Goal: Task Accomplishment & Management: Use online tool/utility

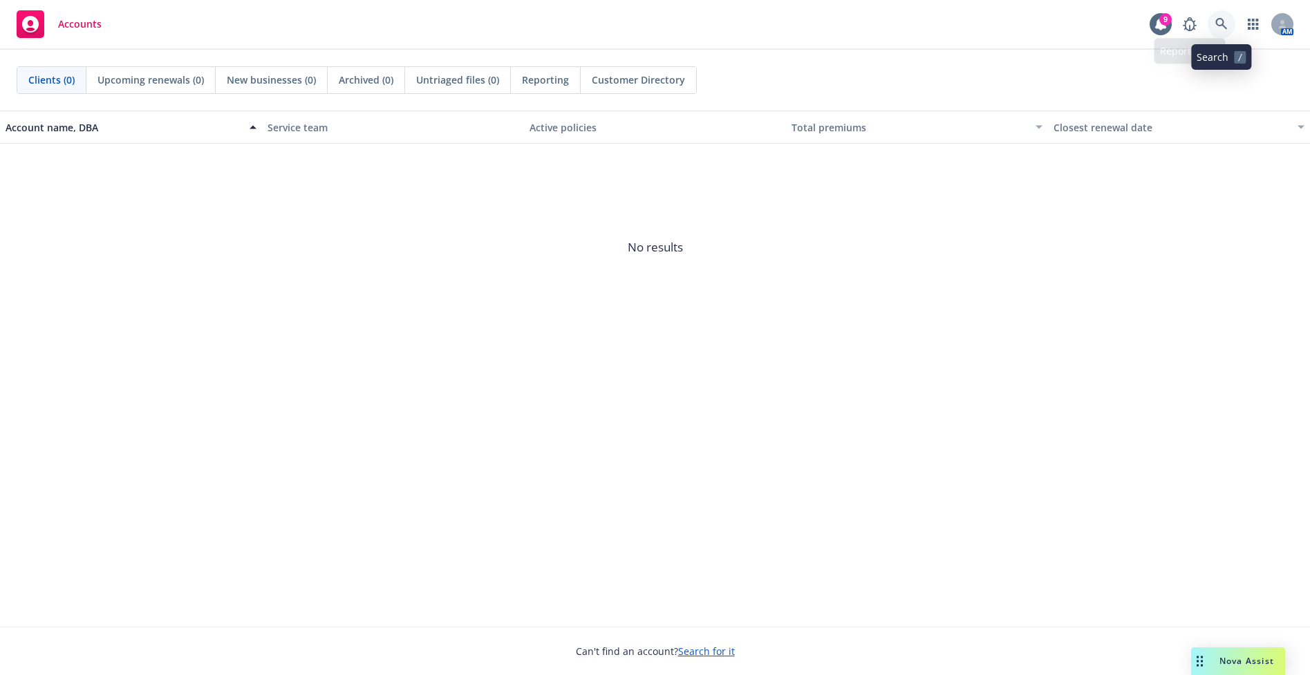
click at [1212, 24] on link at bounding box center [1222, 24] width 28 height 28
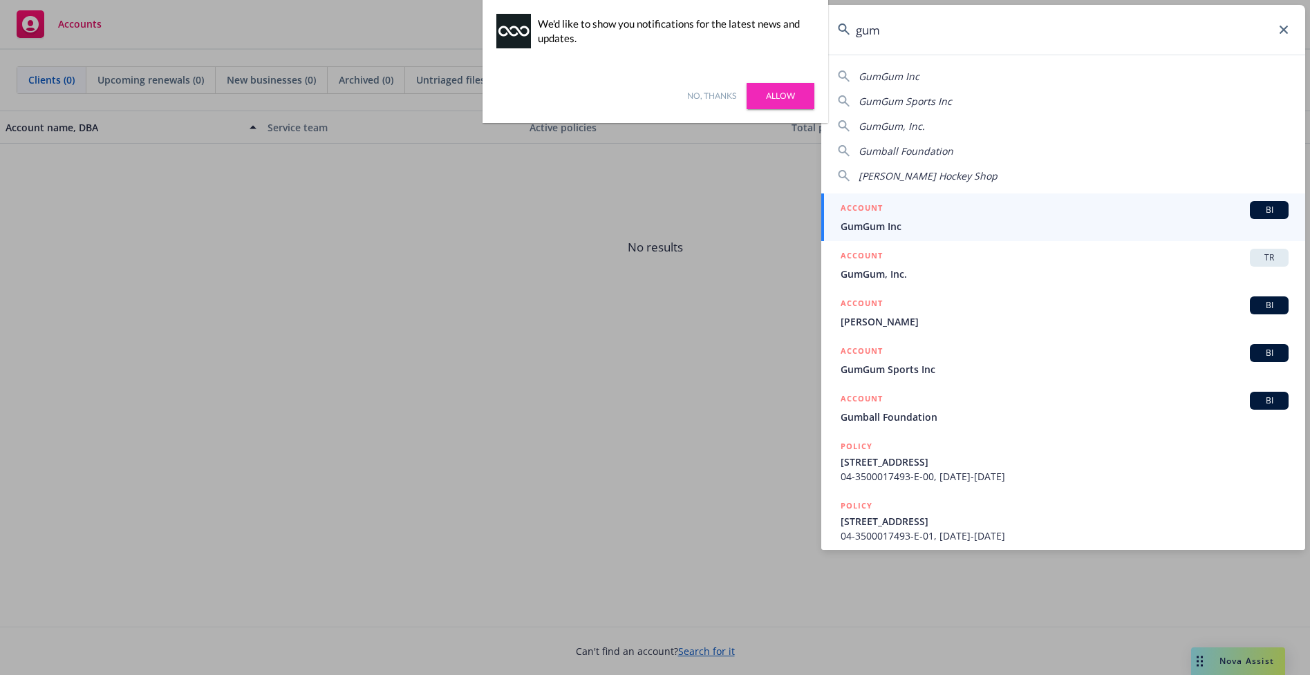
type input "gum"
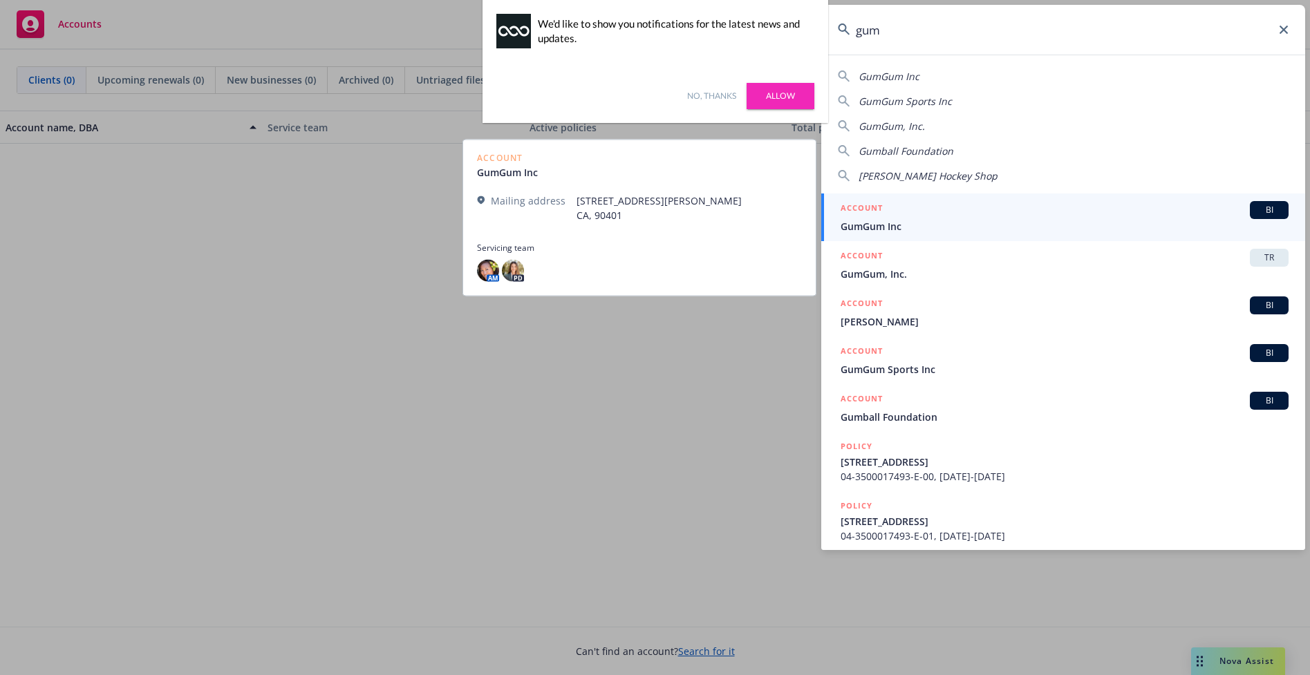
click at [1216, 213] on div "ACCOUNT BI" at bounding box center [1065, 210] width 448 height 18
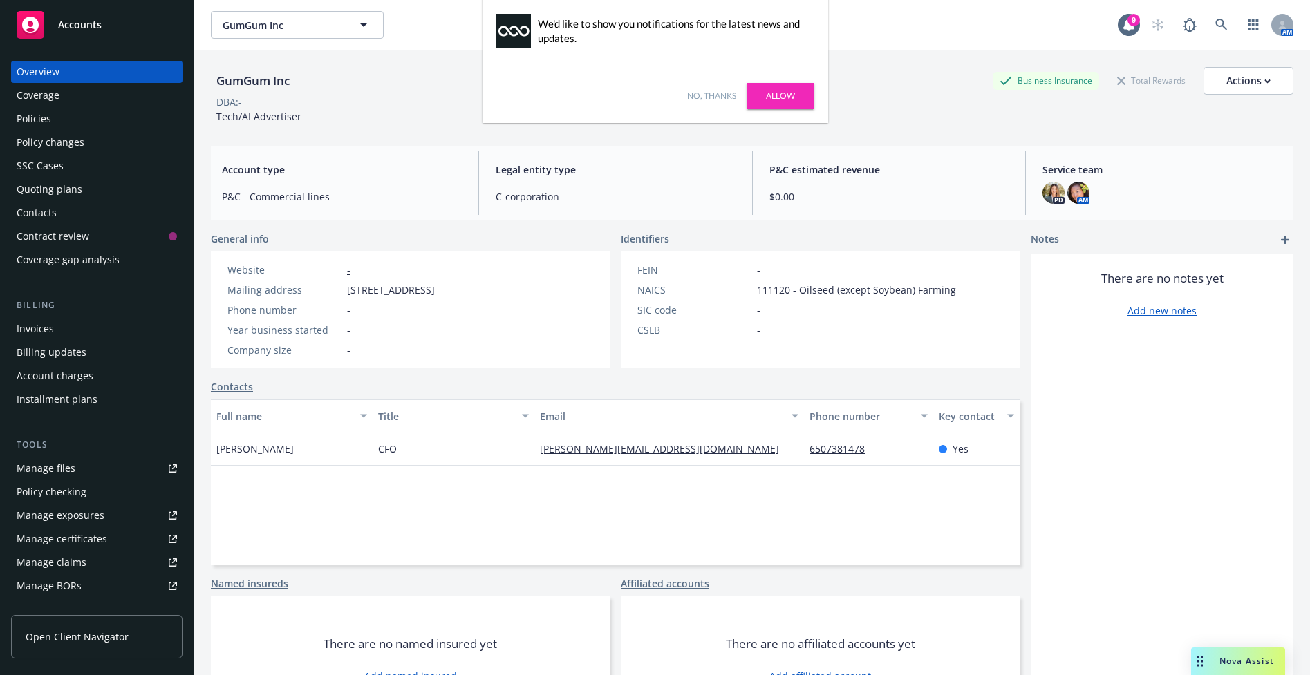
click at [711, 97] on link "No, thanks" at bounding box center [711, 96] width 49 height 12
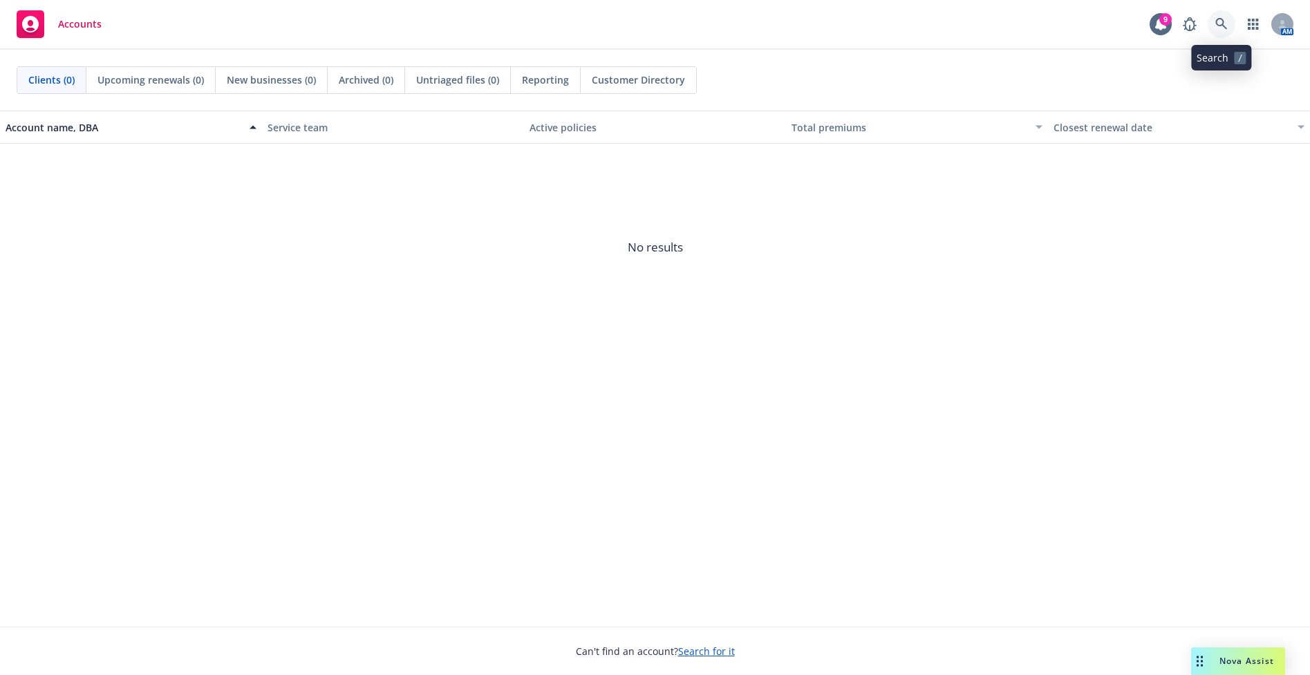
click at [1219, 26] on icon at bounding box center [1221, 24] width 12 height 12
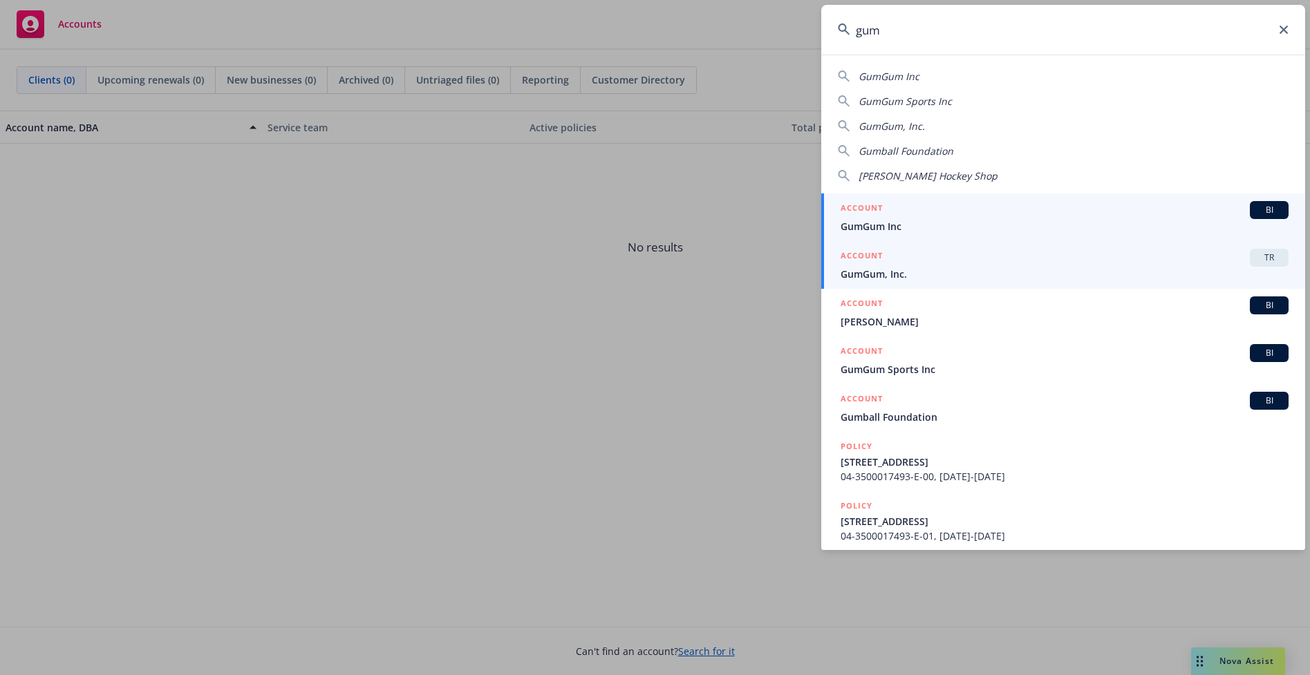
type input "gum"
click at [1066, 263] on div "ACCOUNT TR" at bounding box center [1065, 258] width 448 height 18
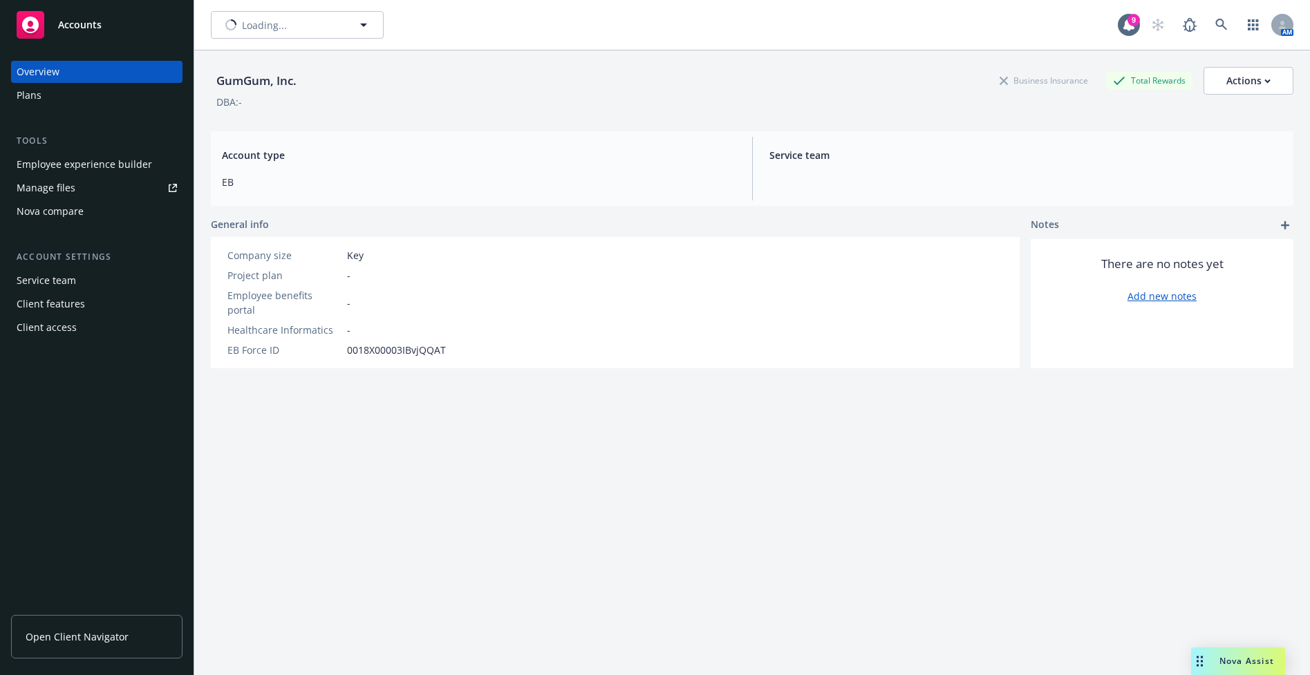
click at [50, 165] on div "Employee experience builder" at bounding box center [84, 164] width 135 height 22
click at [1215, 24] on icon at bounding box center [1221, 25] width 12 height 12
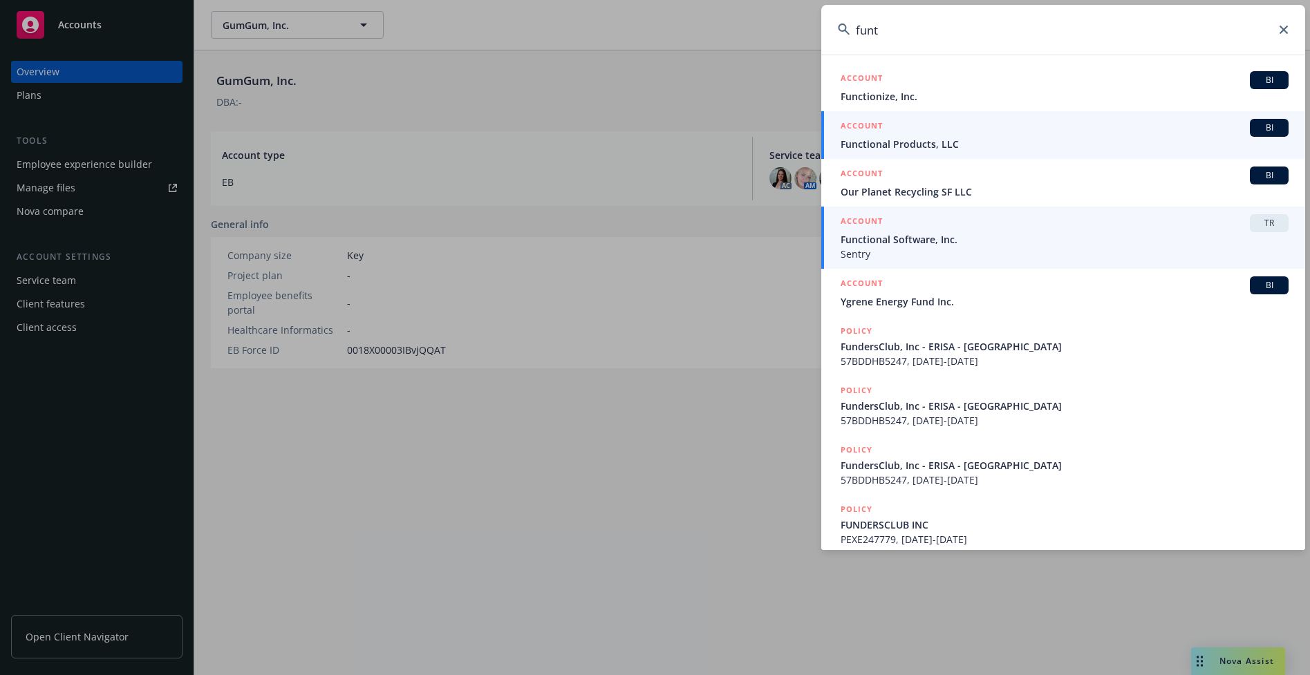
type input "funt"
click at [1132, 229] on div "ACCOUNT TR" at bounding box center [1065, 223] width 448 height 18
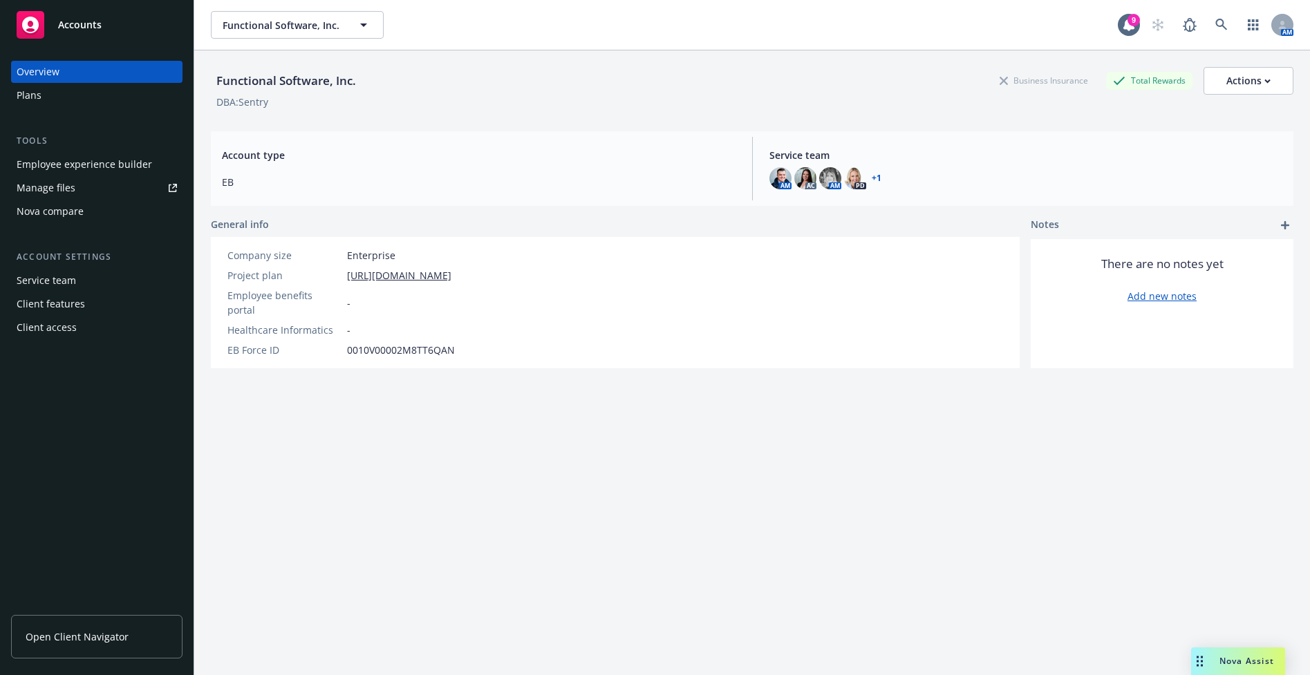
click at [104, 162] on div "Employee experience builder" at bounding box center [84, 164] width 135 height 22
click at [1014, 33] on div "Functional Software, Inc. Functional Software, Inc." at bounding box center [664, 25] width 907 height 28
click at [1215, 28] on icon at bounding box center [1221, 25] width 12 height 12
click at [1259, 84] on div "Actions" at bounding box center [1248, 81] width 44 height 26
click at [901, 84] on div "Functional Software, Inc. Business Insurance Total Rewards Actions Edit account…" at bounding box center [752, 81] width 1082 height 28
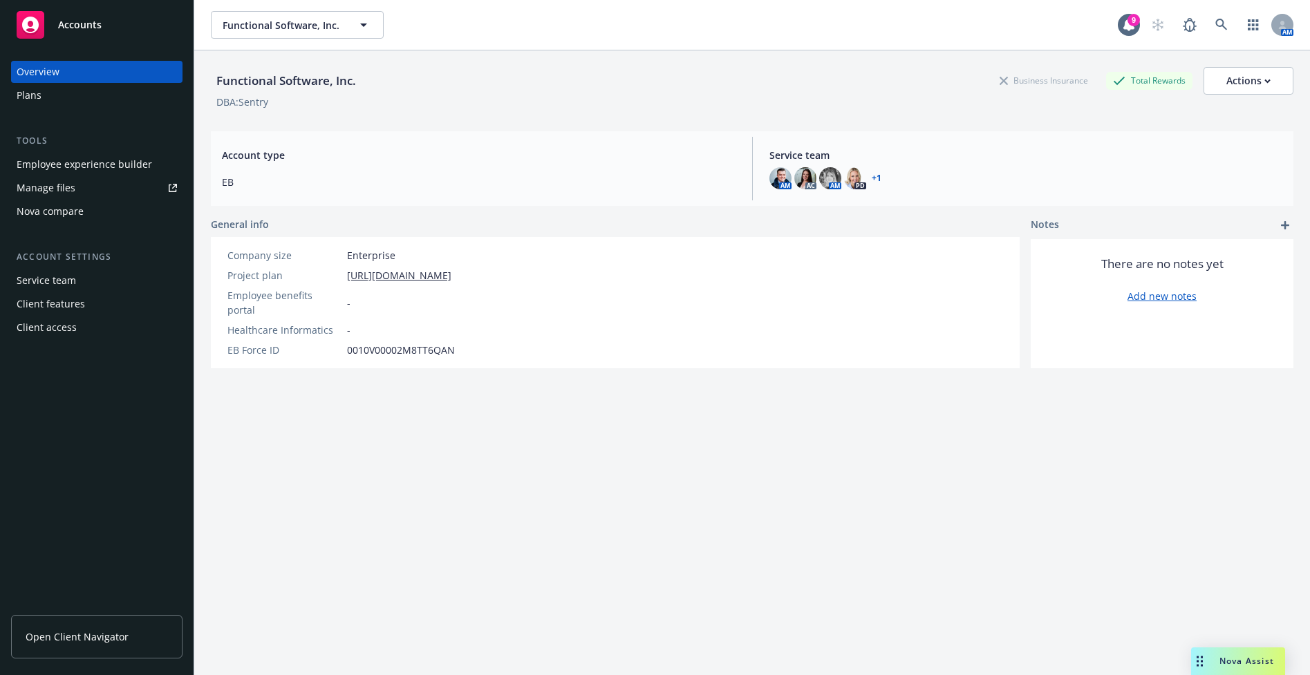
click at [68, 158] on div "Employee experience builder" at bounding box center [84, 164] width 135 height 22
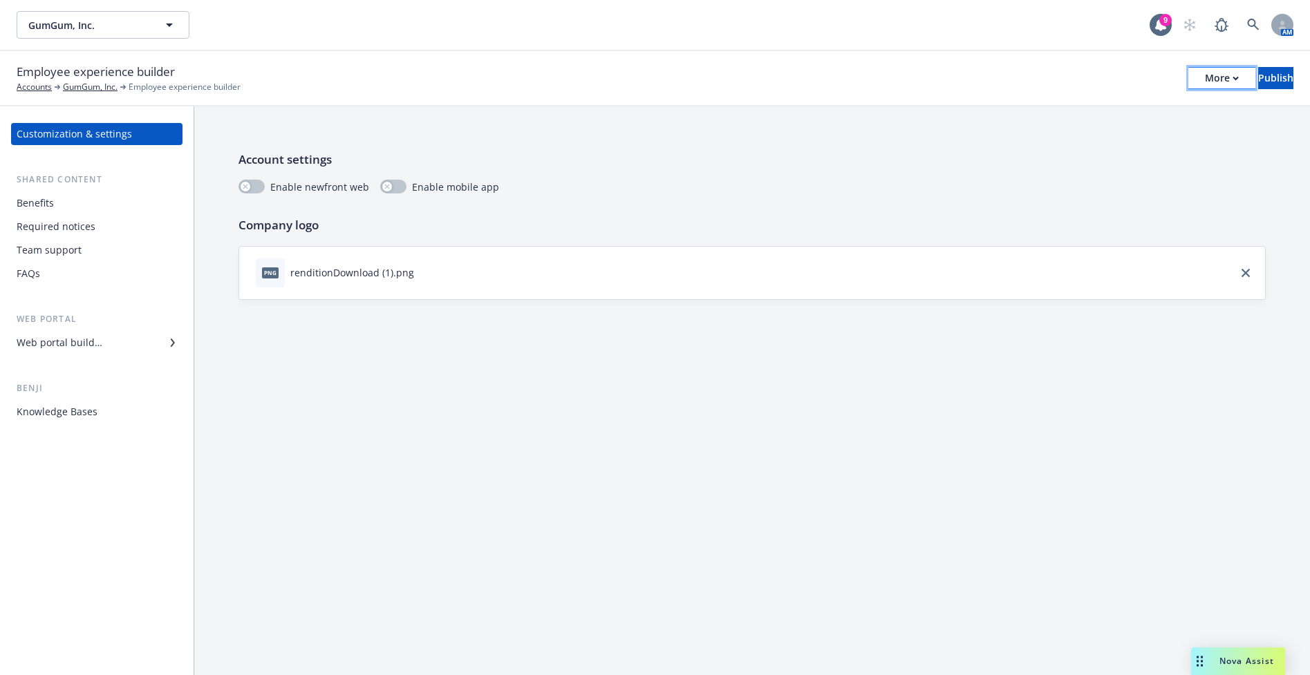
click at [1233, 78] on icon "button" at bounding box center [1235, 78] width 5 height 3
click at [1127, 108] on link "Copy preview link" at bounding box center [1107, 109] width 205 height 28
click at [1233, 77] on icon "button" at bounding box center [1235, 78] width 5 height 3
click at [952, 82] on div "Employee experience builder Accounts GumGum, Inc. Employee experience builder M…" at bounding box center [655, 78] width 1277 height 30
click at [127, 140] on div "Customization & settings" at bounding box center [74, 134] width 115 height 22
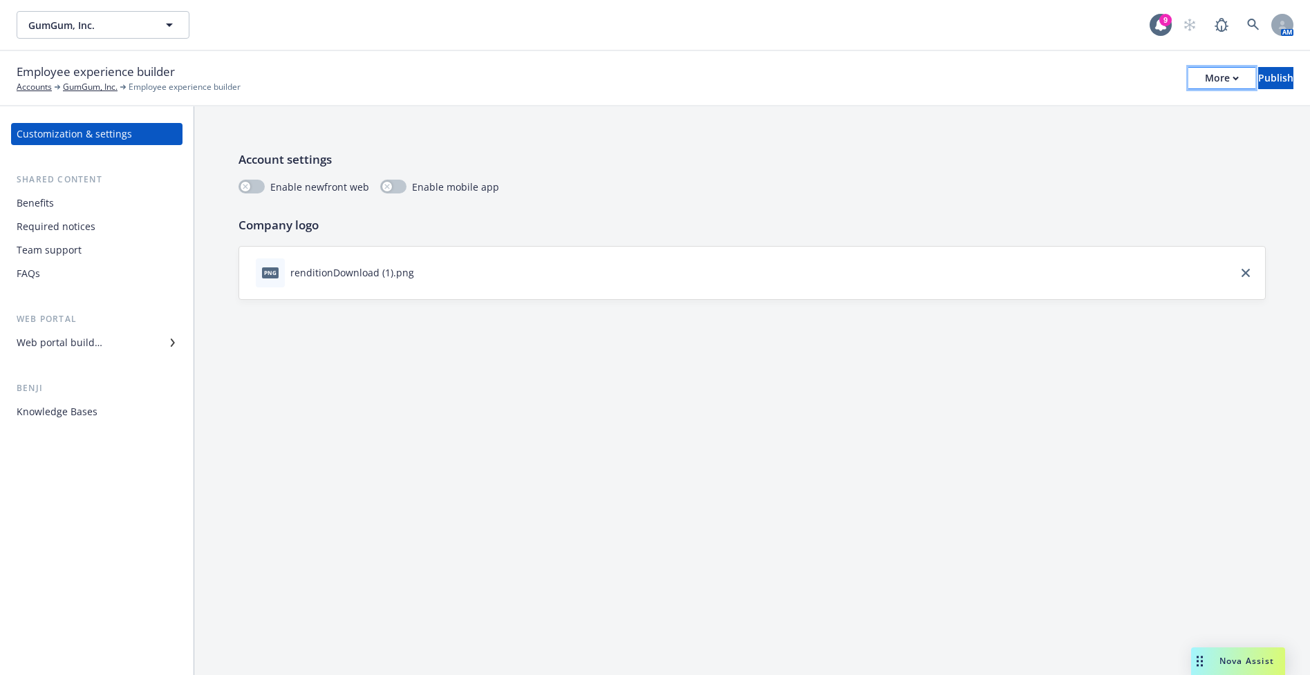
click at [1188, 82] on button "More" at bounding box center [1221, 78] width 67 height 22
click at [955, 84] on div "Employee experience builder Accounts GumGum, Inc. Employee experience builder M…" at bounding box center [655, 78] width 1277 height 30
click at [52, 203] on div "Benefits" at bounding box center [35, 203] width 37 height 22
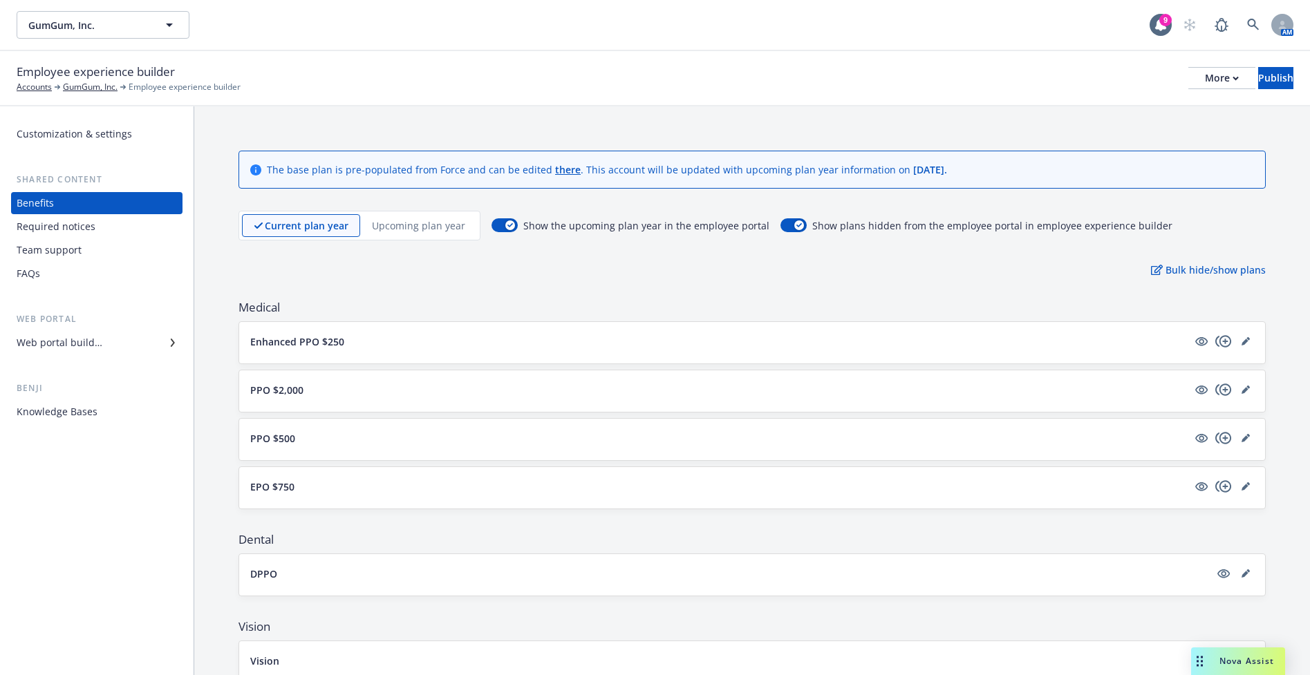
click at [73, 135] on div "Customization & settings" at bounding box center [74, 134] width 115 height 22
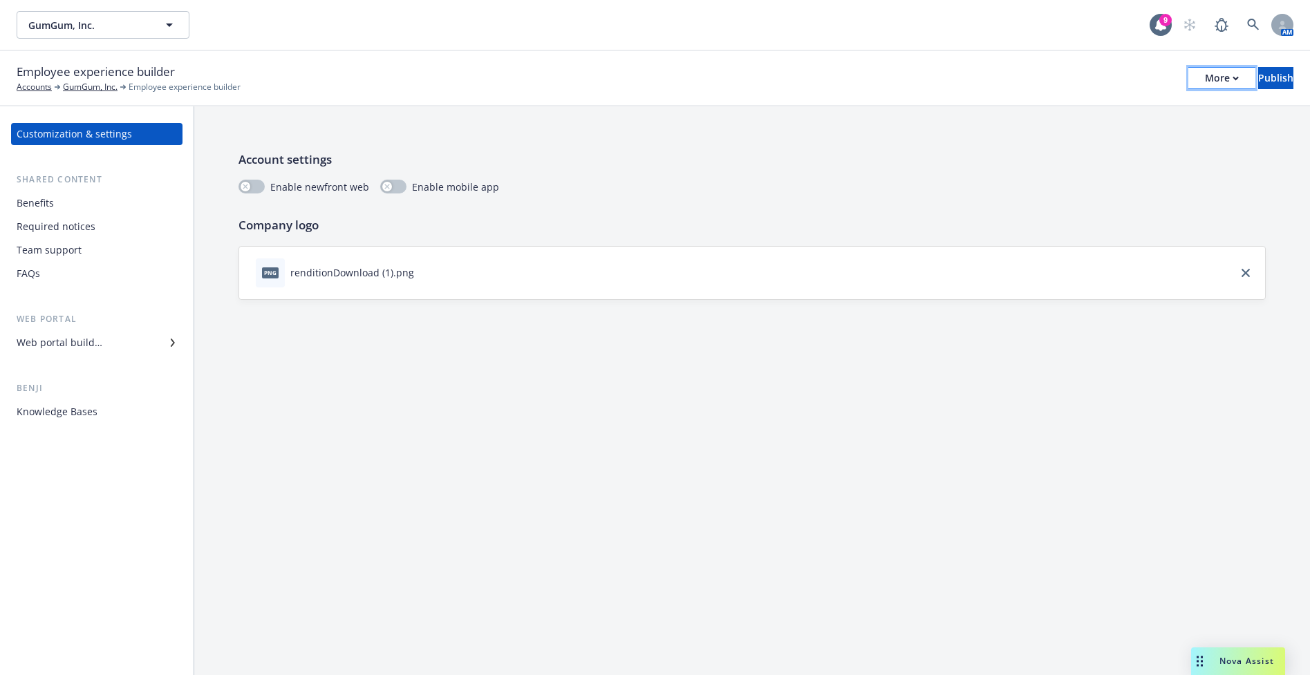
click at [1232, 79] on icon "button" at bounding box center [1235, 78] width 6 height 5
click at [926, 84] on div "Employee experience builder Accounts GumGum, Inc. Employee experience builder M…" at bounding box center [655, 78] width 1277 height 30
click at [1232, 76] on icon "button" at bounding box center [1235, 78] width 6 height 5
click at [283, 73] on div "Employee experience builder Accounts GumGum, Inc. Employee experience builder M…" at bounding box center [655, 78] width 1277 height 30
click at [55, 194] on div "Benefits" at bounding box center [97, 203] width 160 height 22
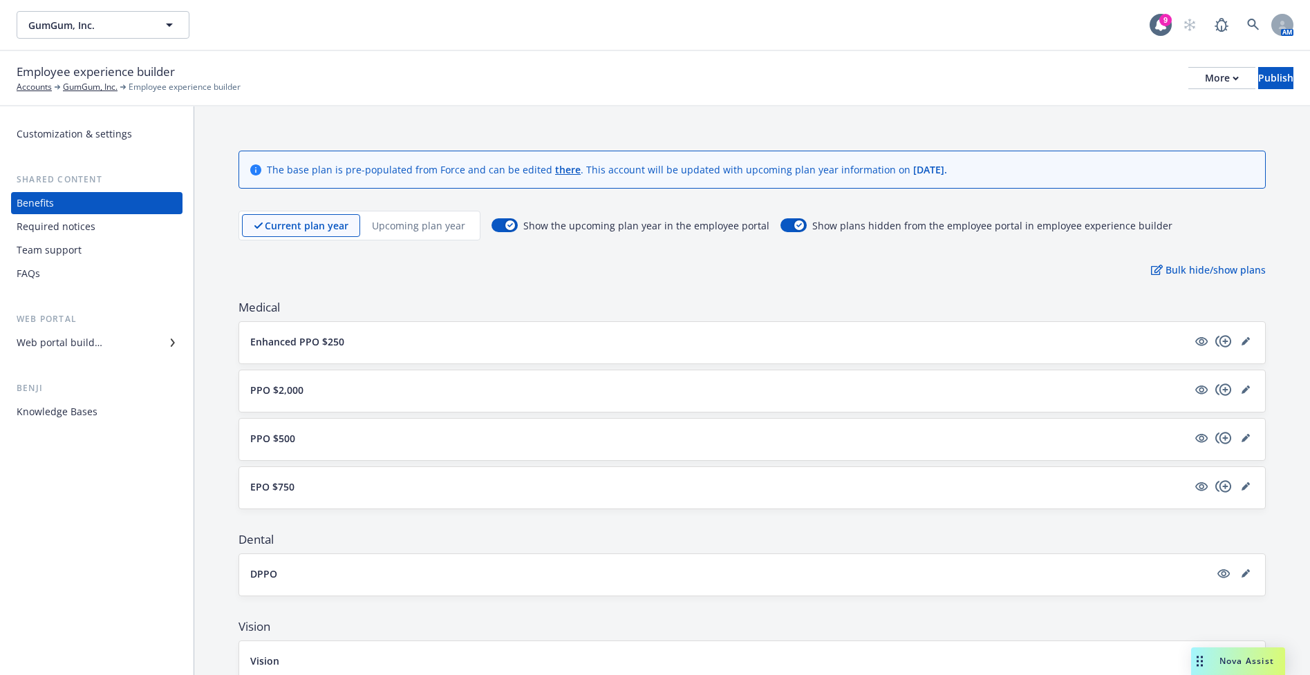
click at [494, 335] on button "Enhanced PPO $250" at bounding box center [718, 342] width 937 height 15
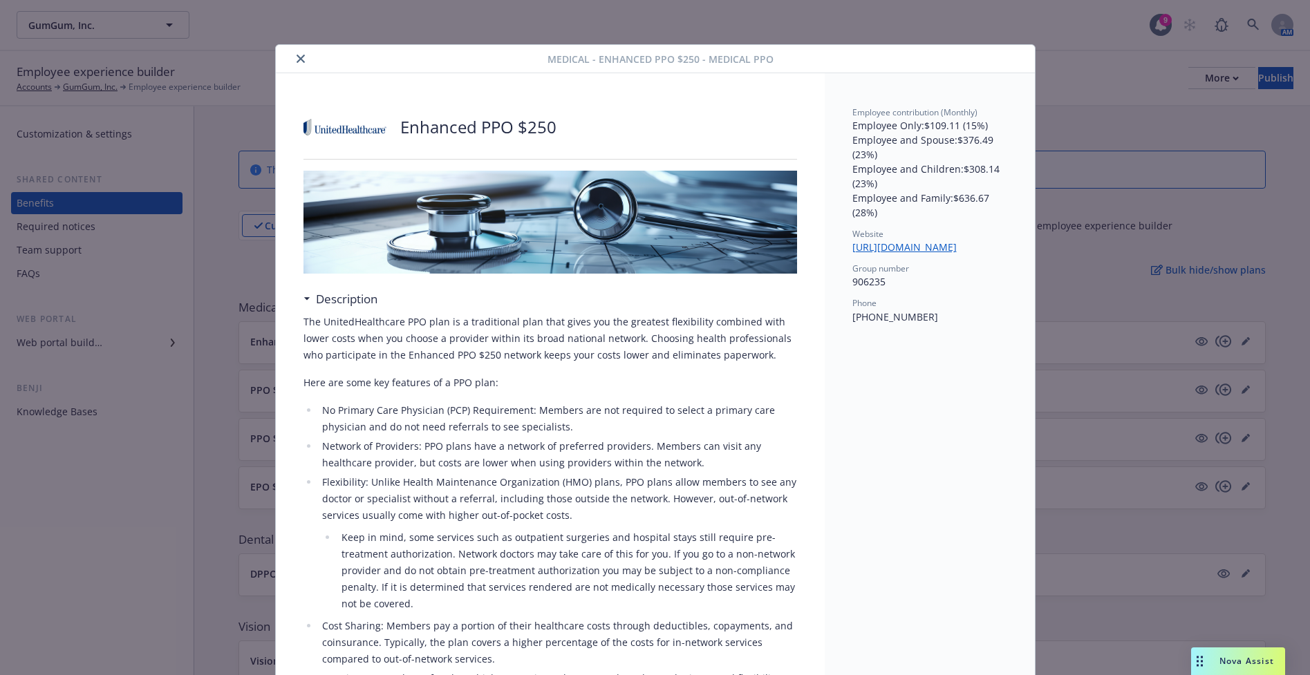
scroll to position [41, 0]
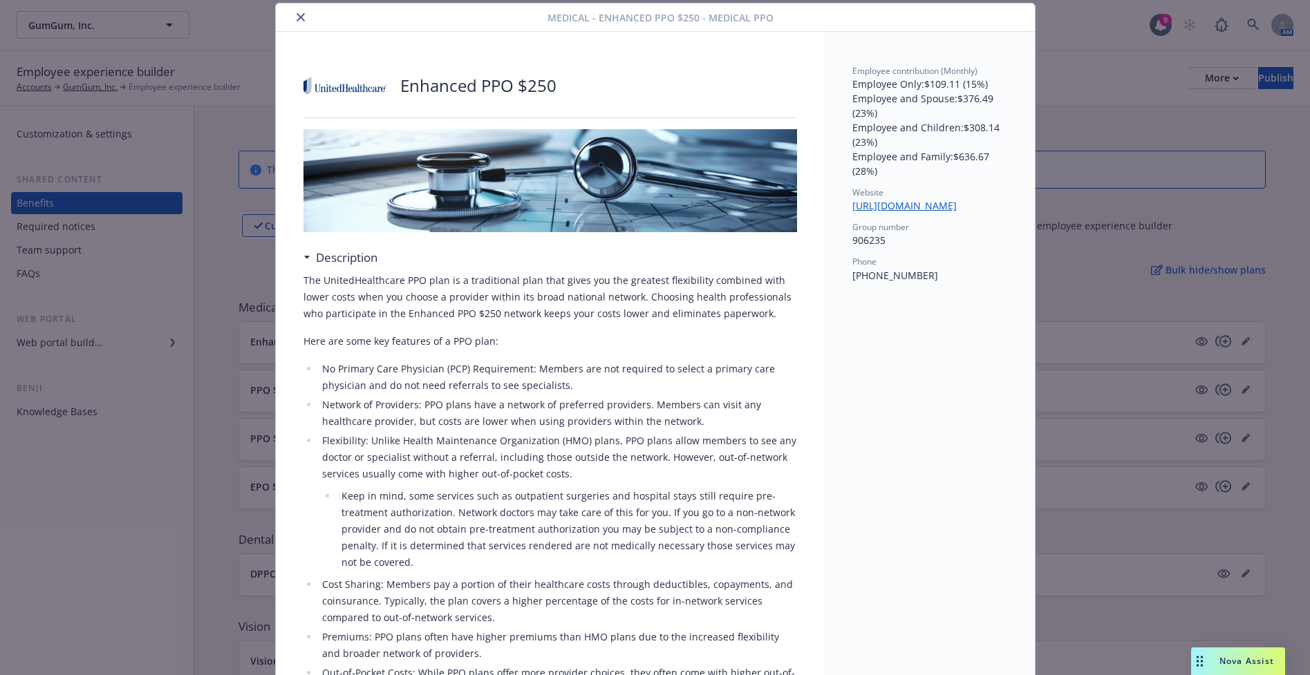
click at [297, 18] on icon "close" at bounding box center [301, 17] width 8 height 8
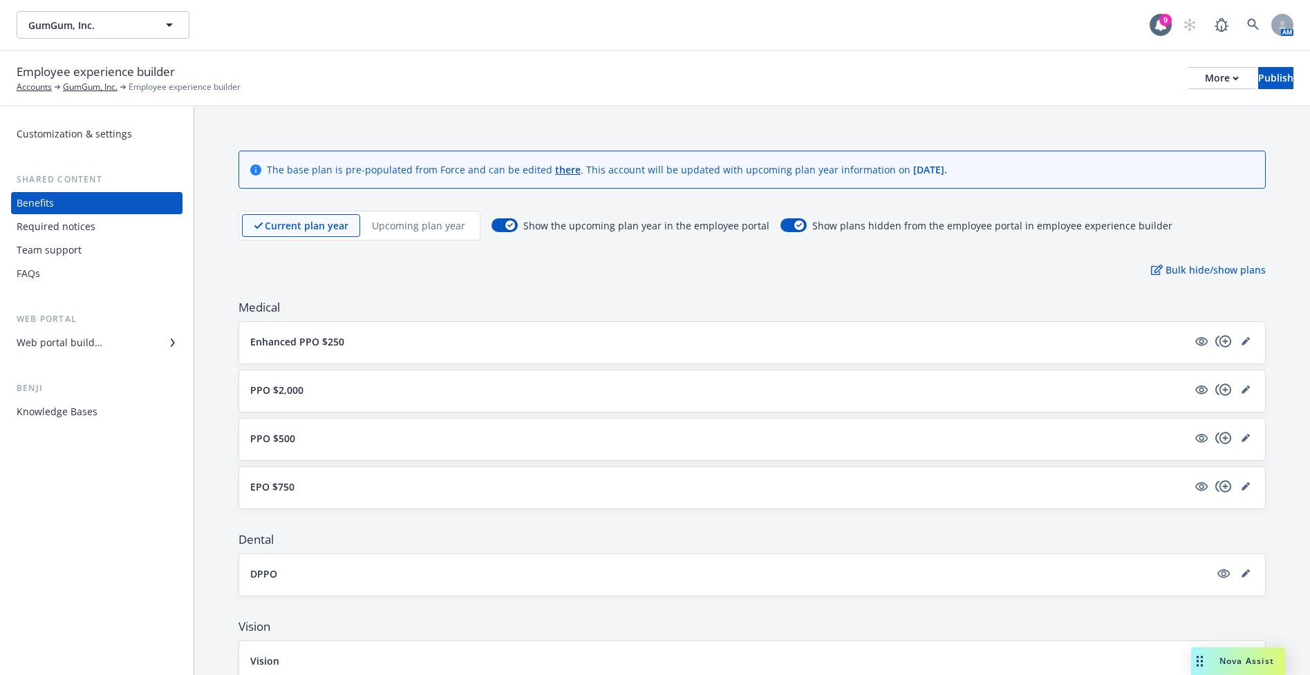
click at [109, 341] on div "Web portal builder" at bounding box center [97, 343] width 160 height 22
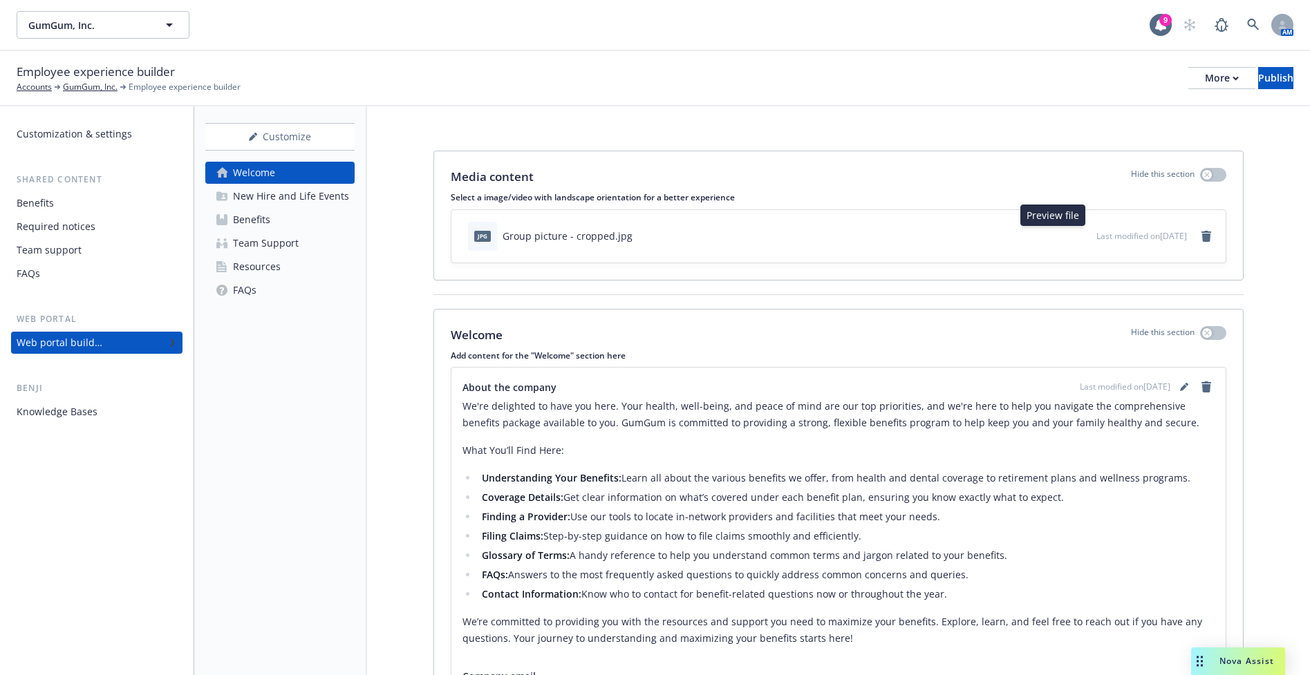
click at [1077, 238] on icon "preview file" at bounding box center [1083, 235] width 12 height 10
click at [1201, 241] on icon "remove" at bounding box center [1206, 236] width 10 height 11
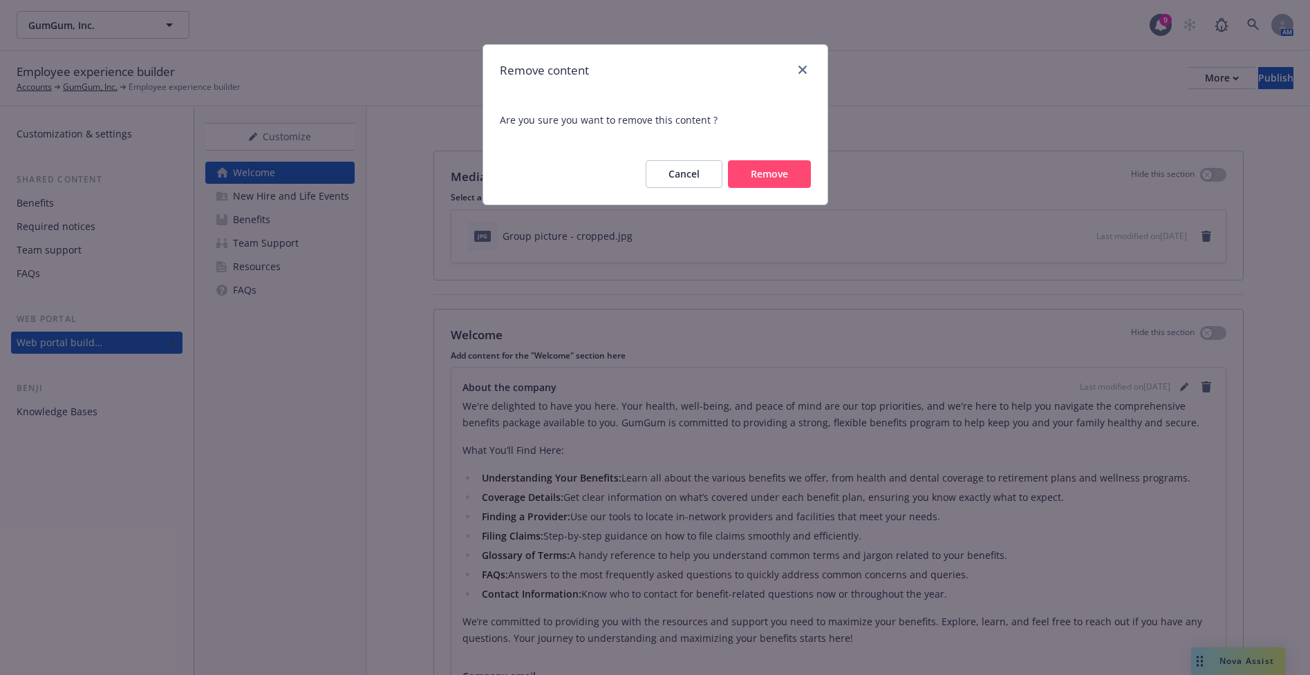
click at [775, 179] on button "Remove" at bounding box center [769, 174] width 83 height 28
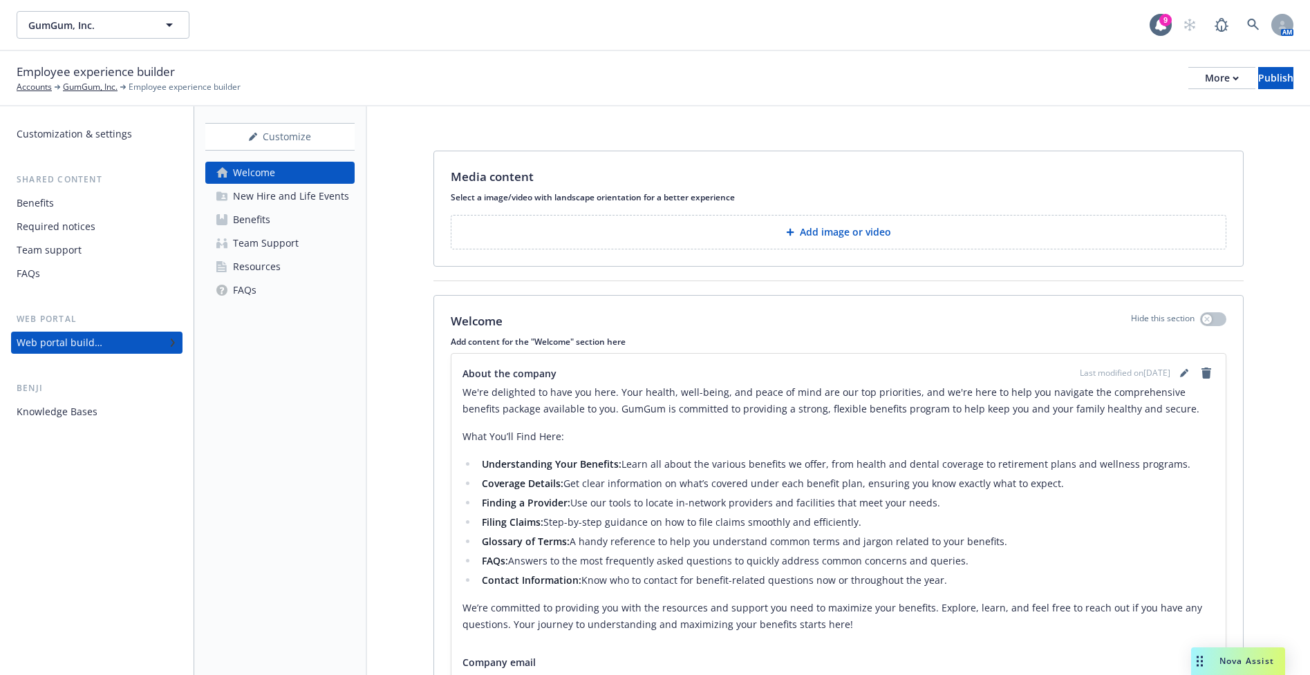
click at [825, 234] on p "Add image or video" at bounding box center [845, 232] width 91 height 14
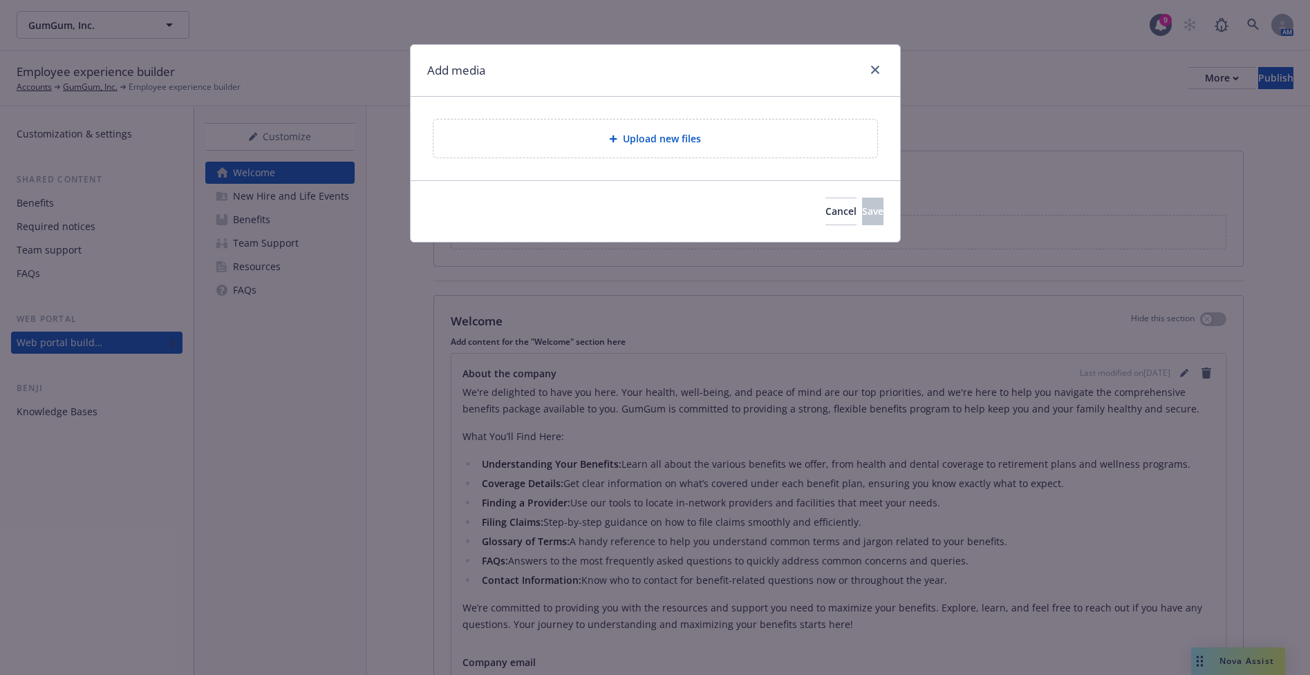
click at [673, 147] on div "Upload new files" at bounding box center [655, 139] width 444 height 38
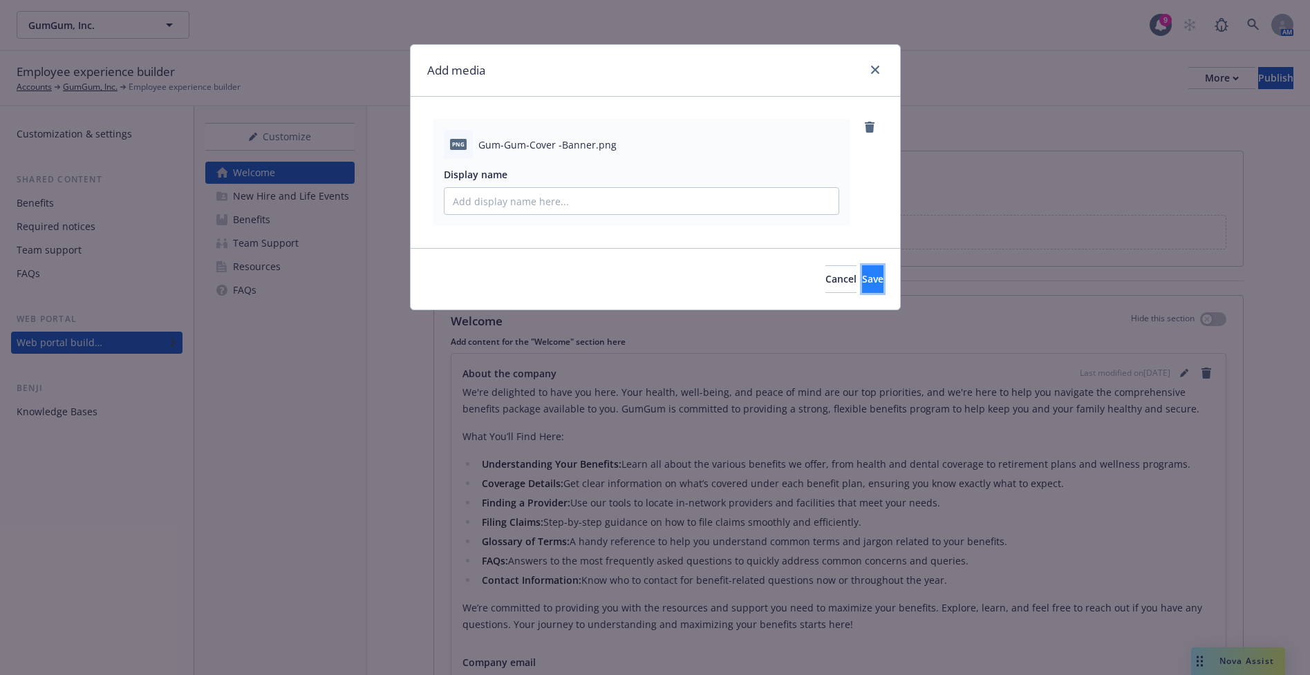
click at [862, 285] on button "Save" at bounding box center [872, 279] width 21 height 28
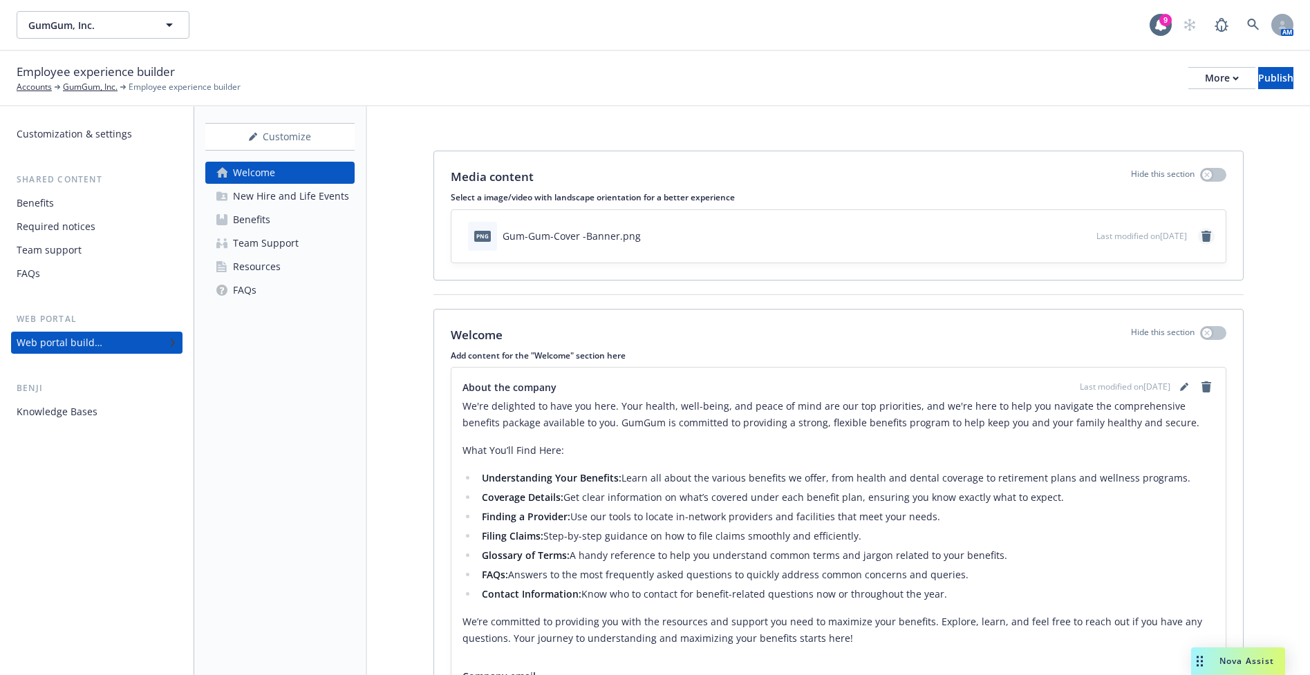
click at [1201, 236] on icon "remove" at bounding box center [1206, 236] width 10 height 11
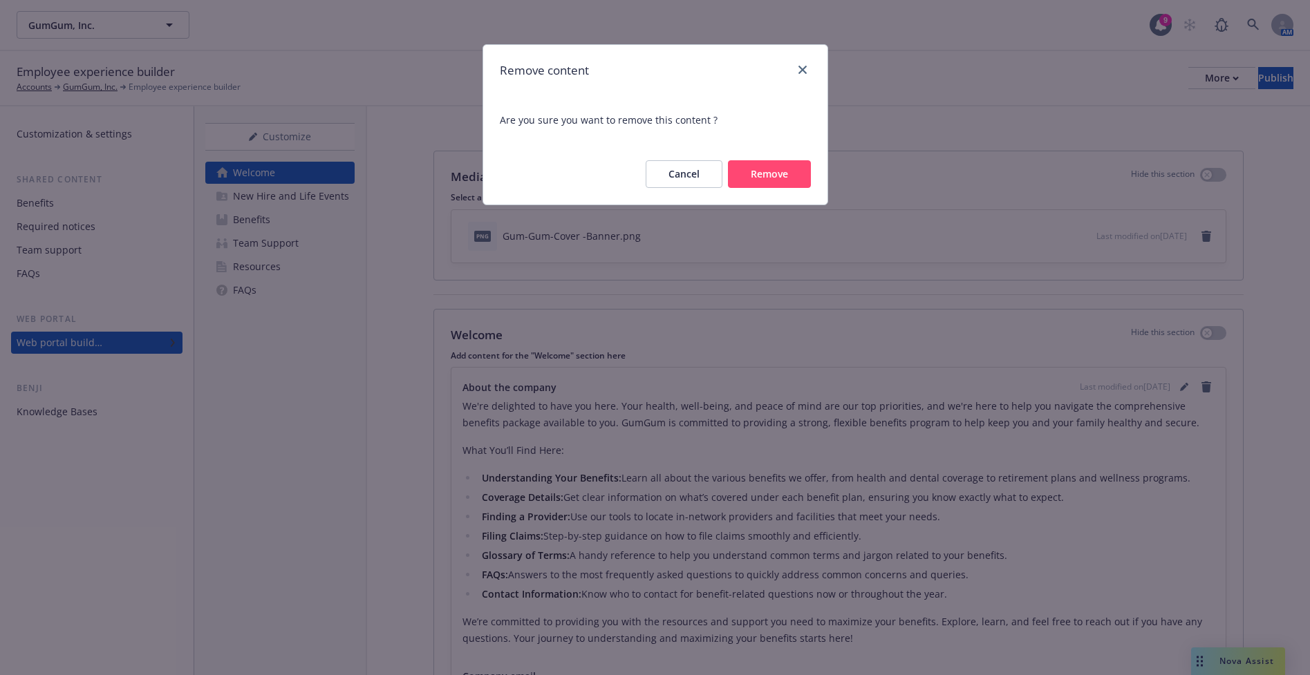
click at [762, 170] on button "Remove" at bounding box center [769, 174] width 83 height 28
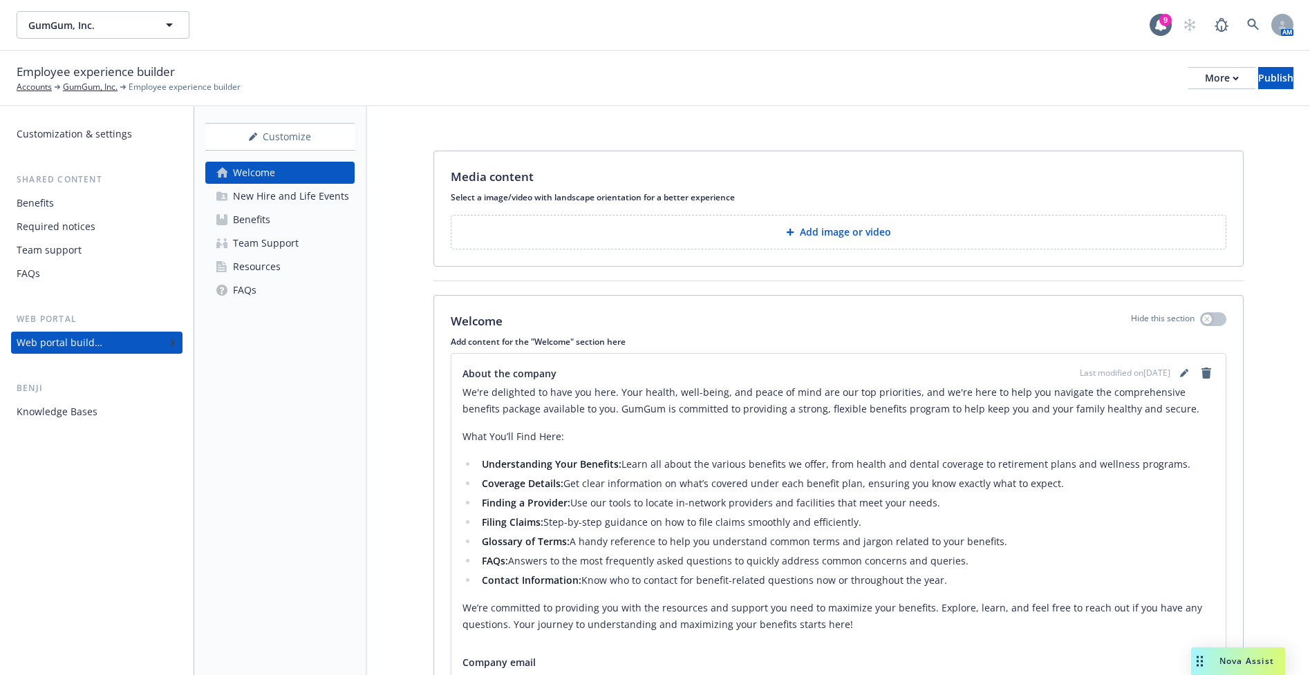
click at [845, 232] on p "Add image or video" at bounding box center [845, 232] width 91 height 14
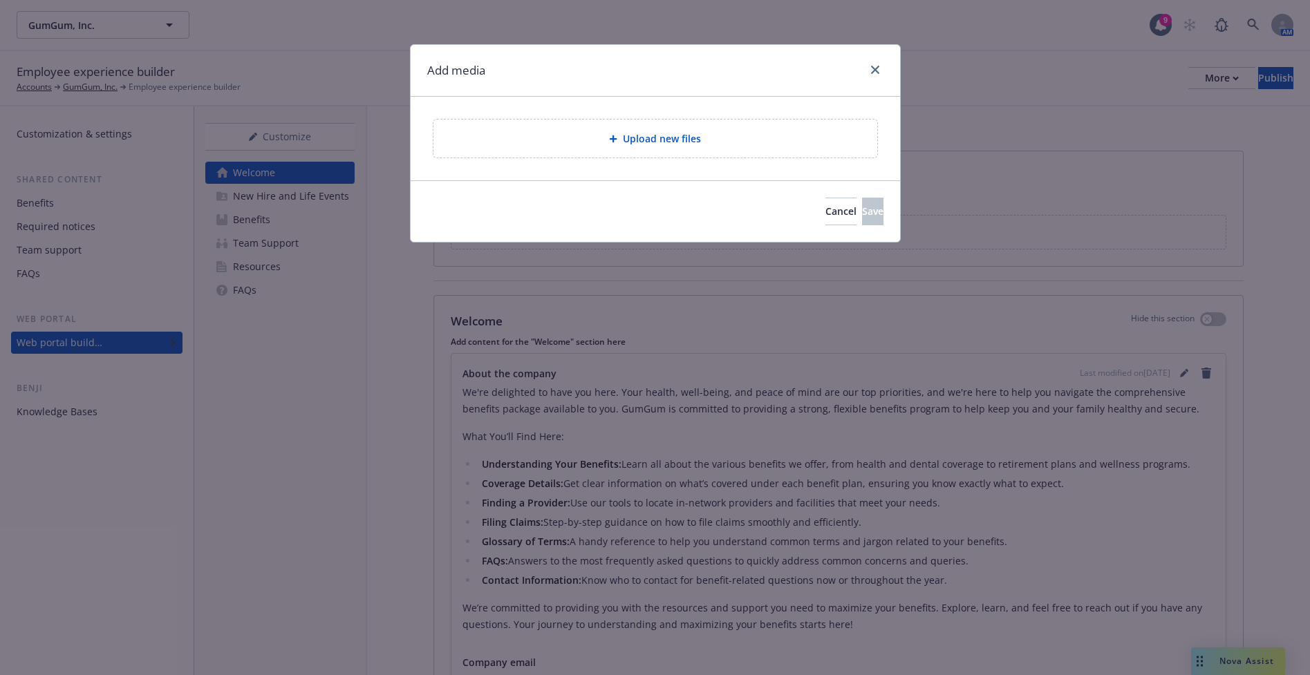
click at [621, 140] on div at bounding box center [616, 139] width 14 height 8
click at [679, 140] on span "Upload new files" at bounding box center [662, 138] width 78 height 15
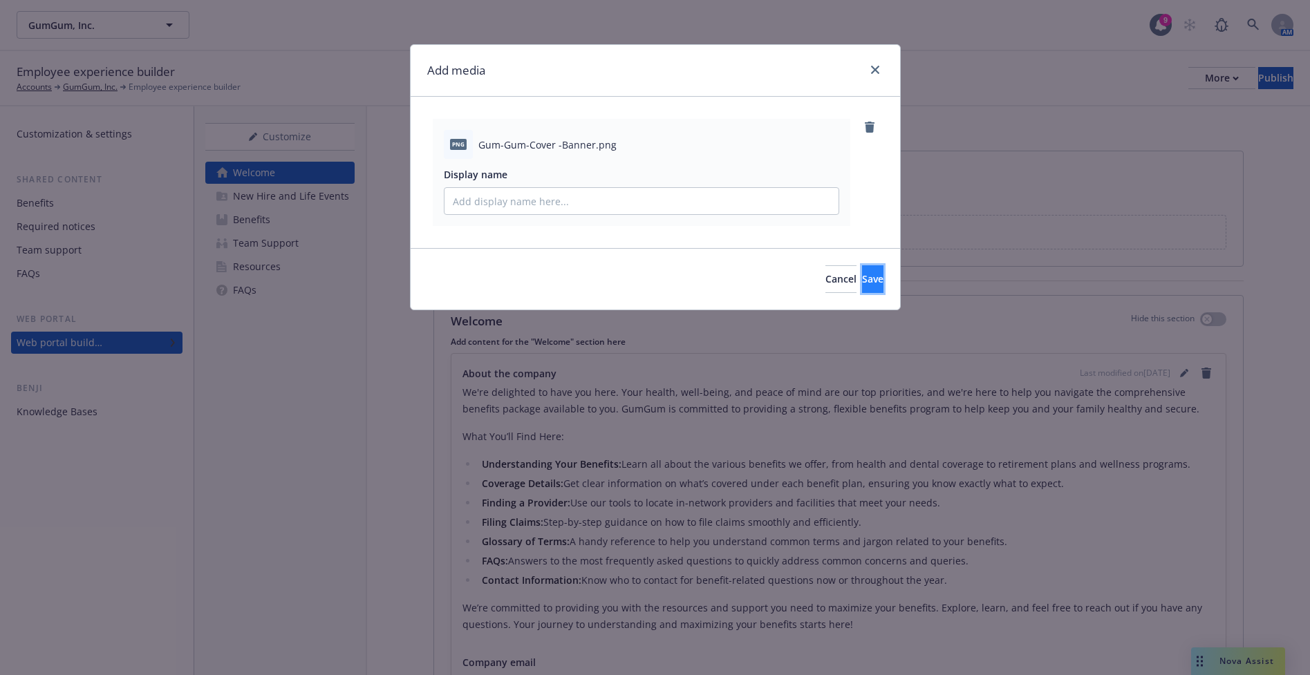
click at [862, 275] on span "Save" at bounding box center [872, 278] width 21 height 13
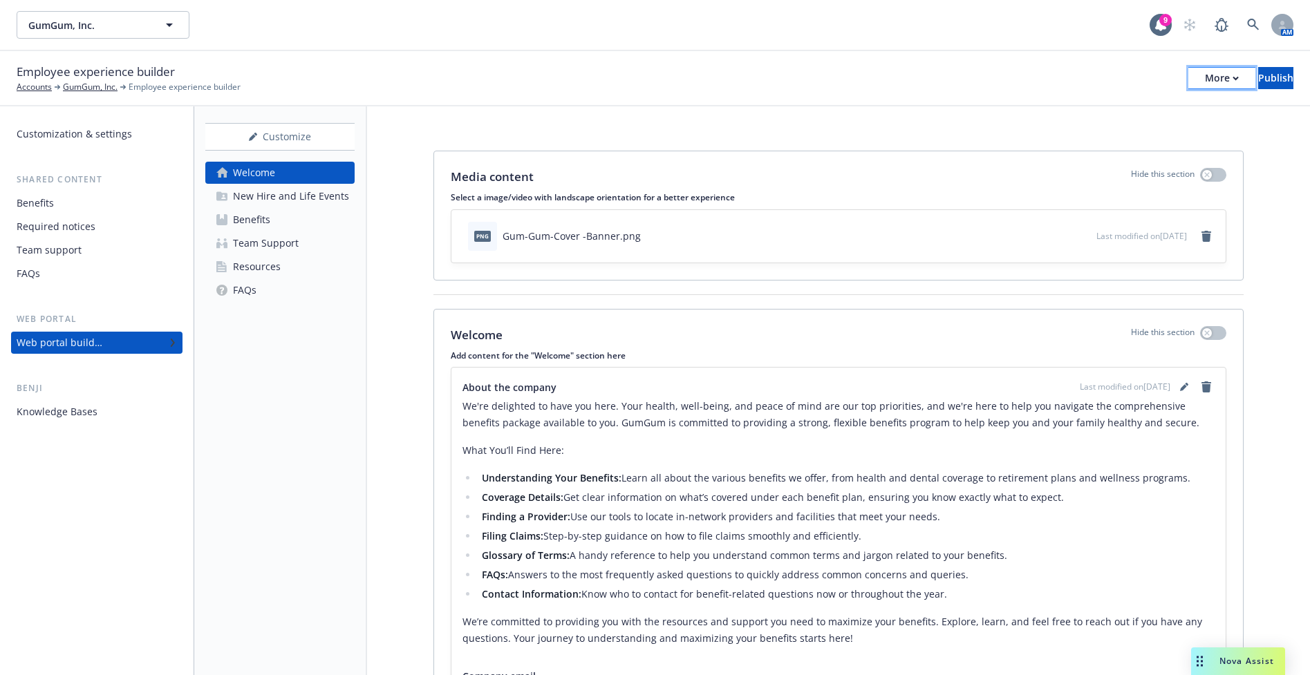
click at [1232, 76] on icon "button" at bounding box center [1235, 78] width 6 height 5
click at [1080, 108] on link "Copy preview link" at bounding box center [1107, 109] width 205 height 28
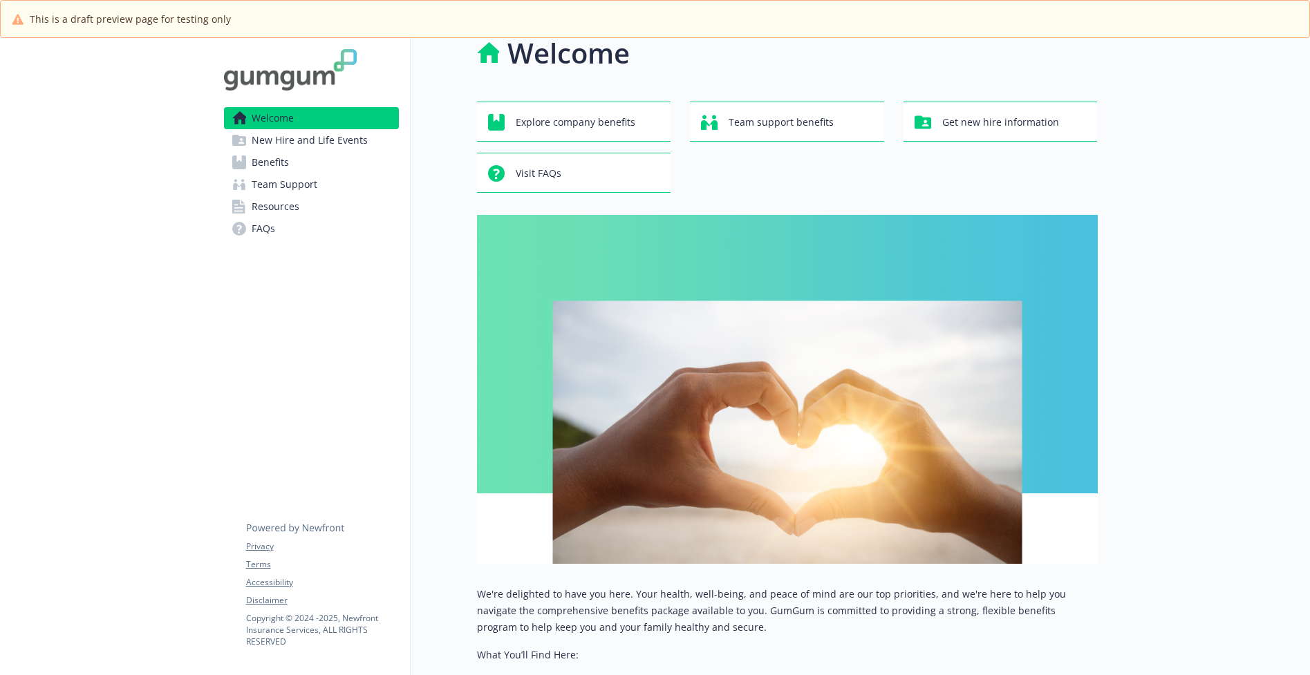
scroll to position [4, 0]
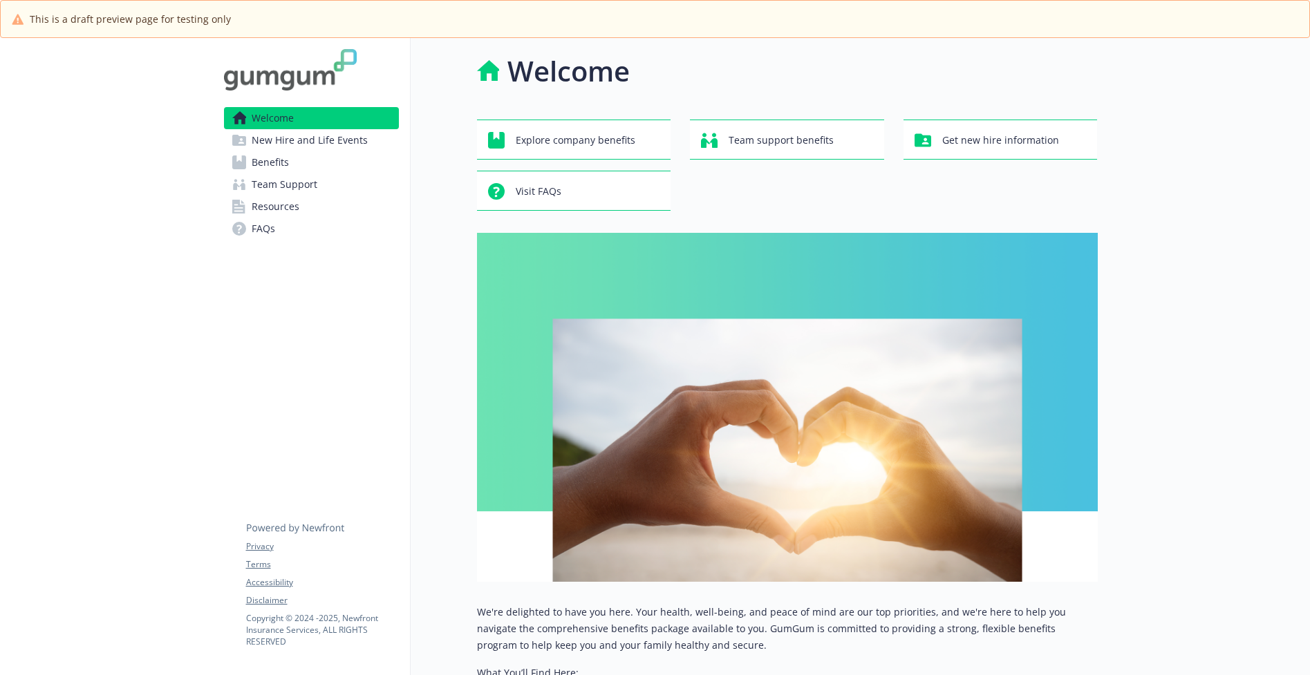
click at [348, 144] on span "New Hire and Life Events" at bounding box center [310, 140] width 116 height 22
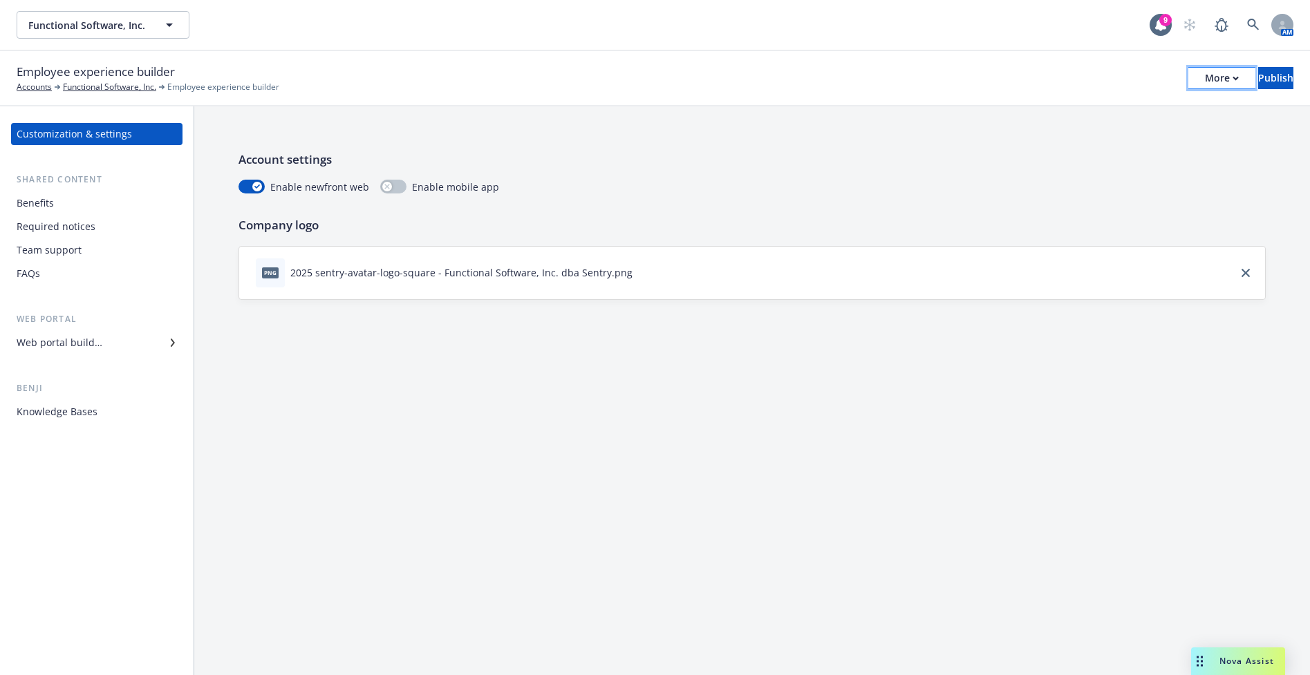
click at [1205, 79] on div "More" at bounding box center [1222, 78] width 34 height 21
click at [1098, 110] on link "Copy preview link" at bounding box center [1107, 109] width 205 height 28
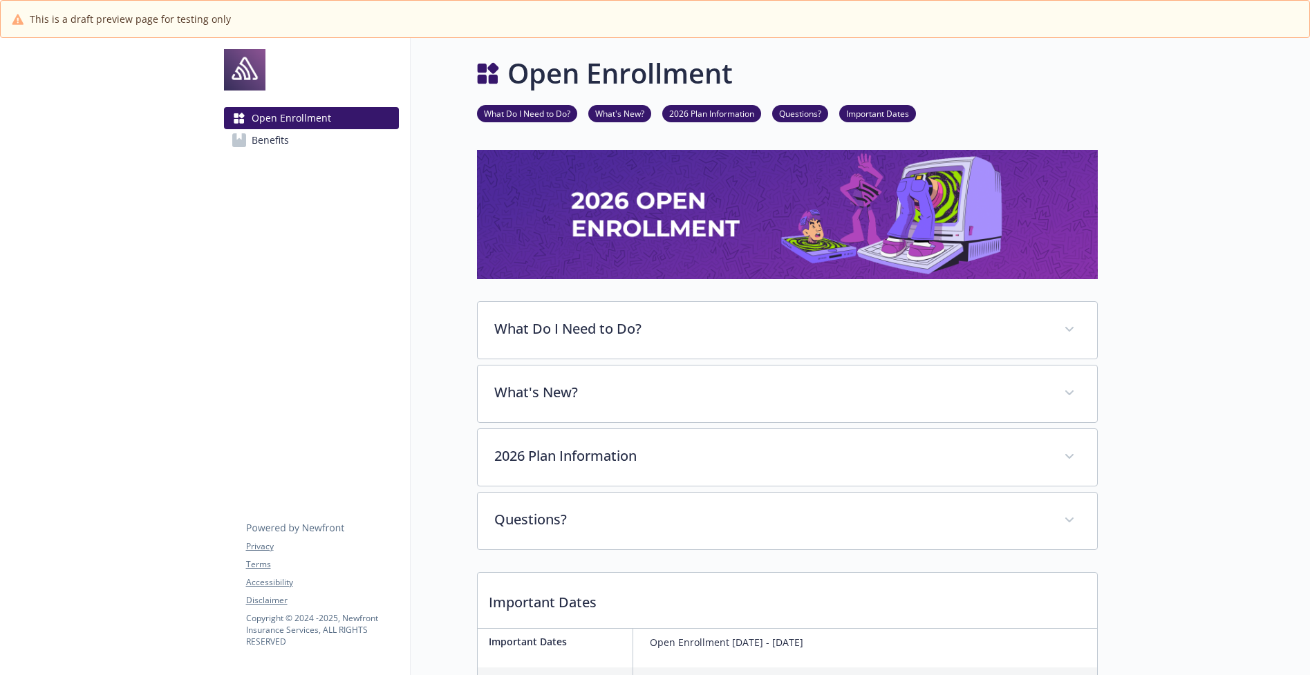
scroll to position [3, 0]
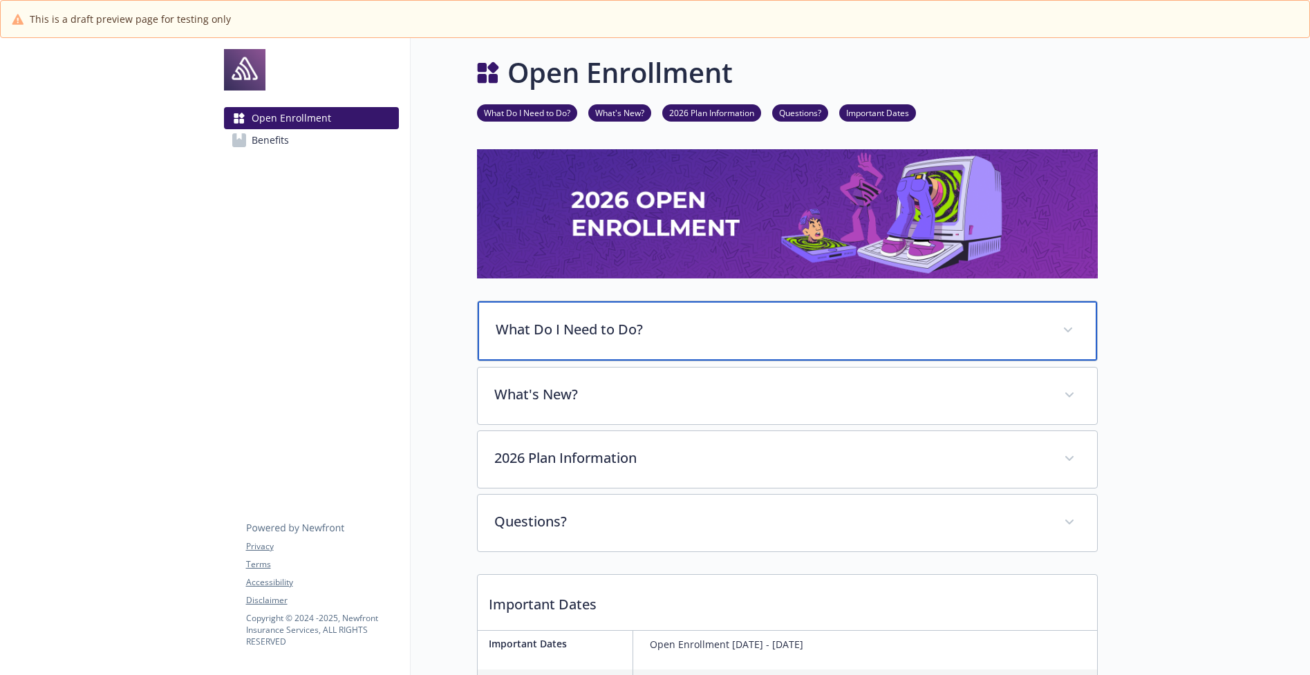
click at [592, 317] on div "What Do I Need to Do?" at bounding box center [787, 330] width 619 height 59
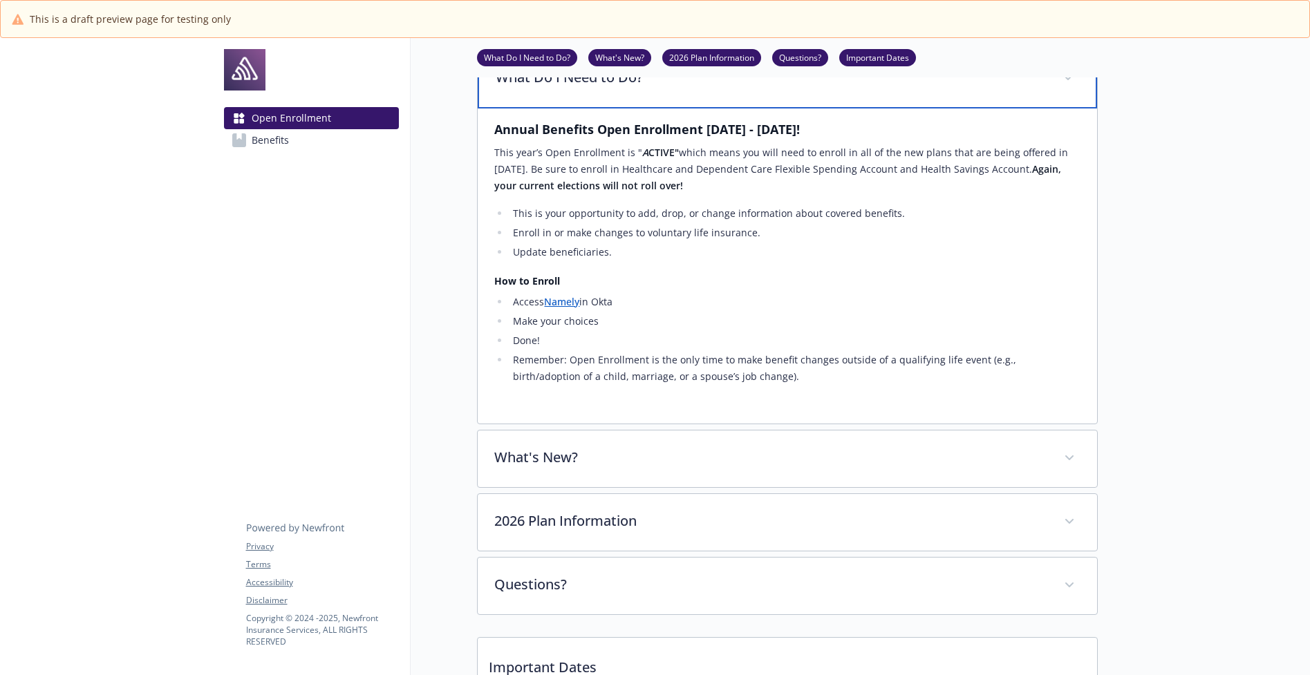
scroll to position [131, 0]
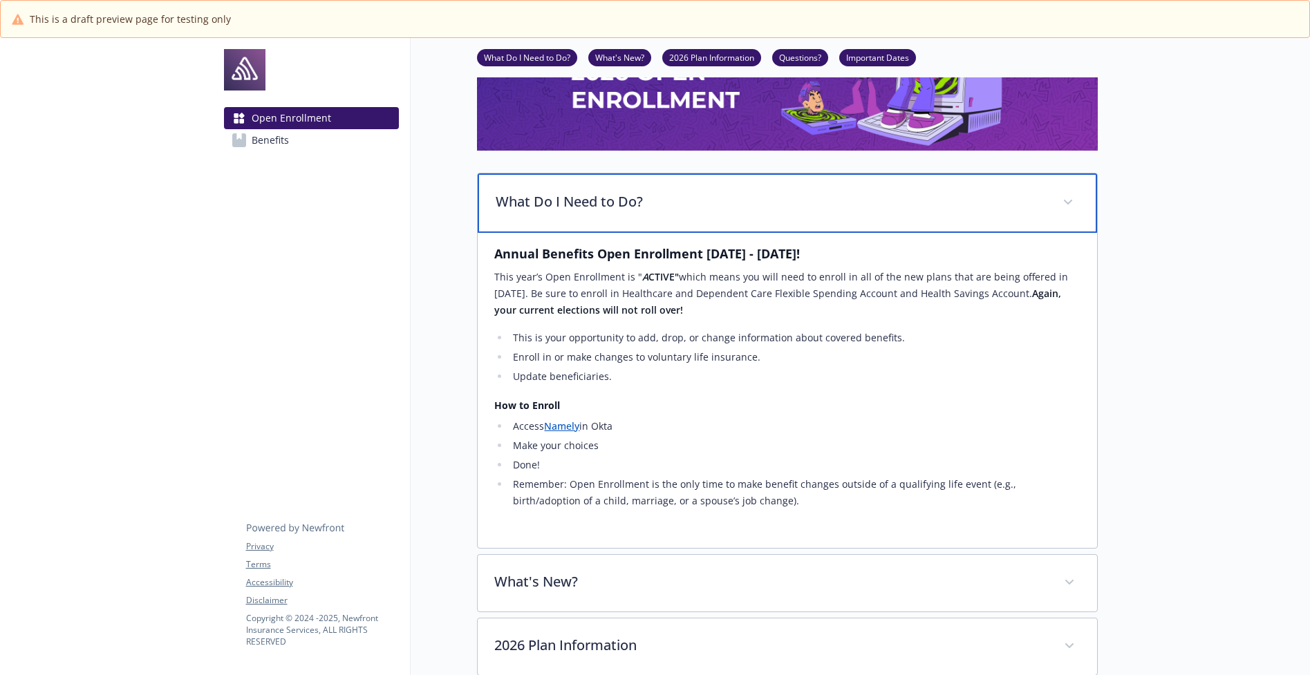
click at [563, 200] on p "What Do I Need to Do?" at bounding box center [771, 201] width 550 height 21
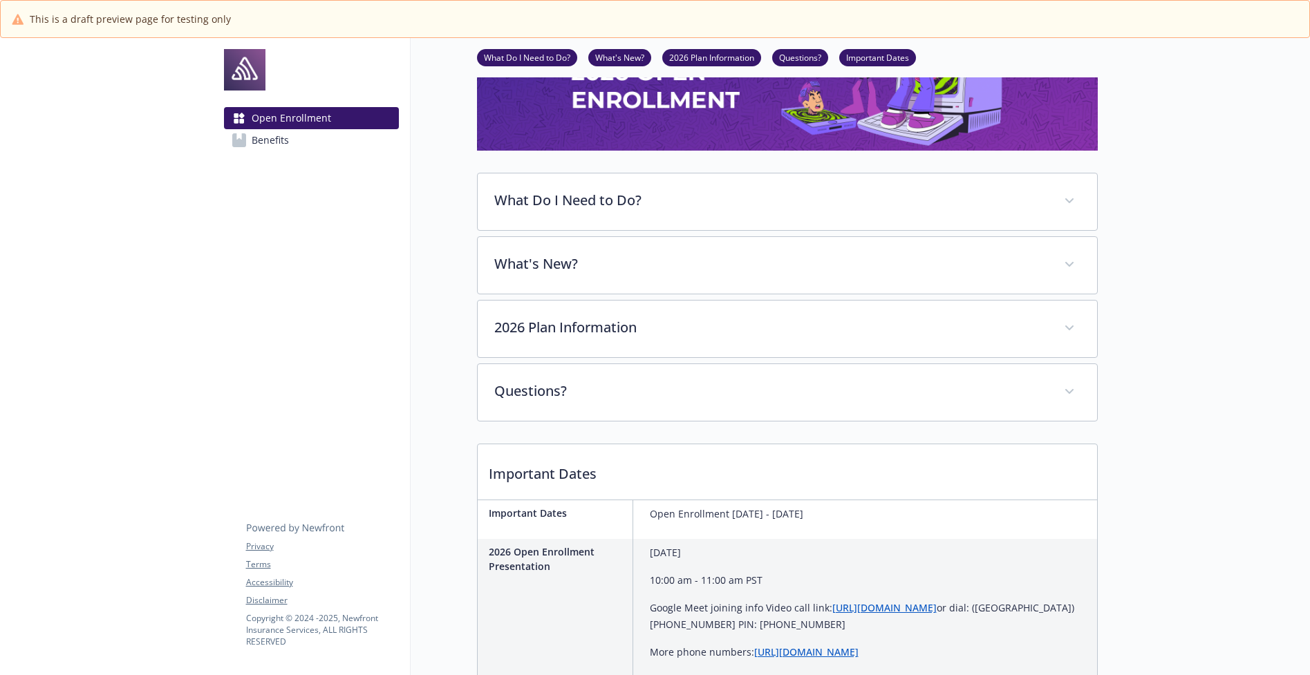
click at [276, 140] on span "Benefits" at bounding box center [270, 140] width 37 height 22
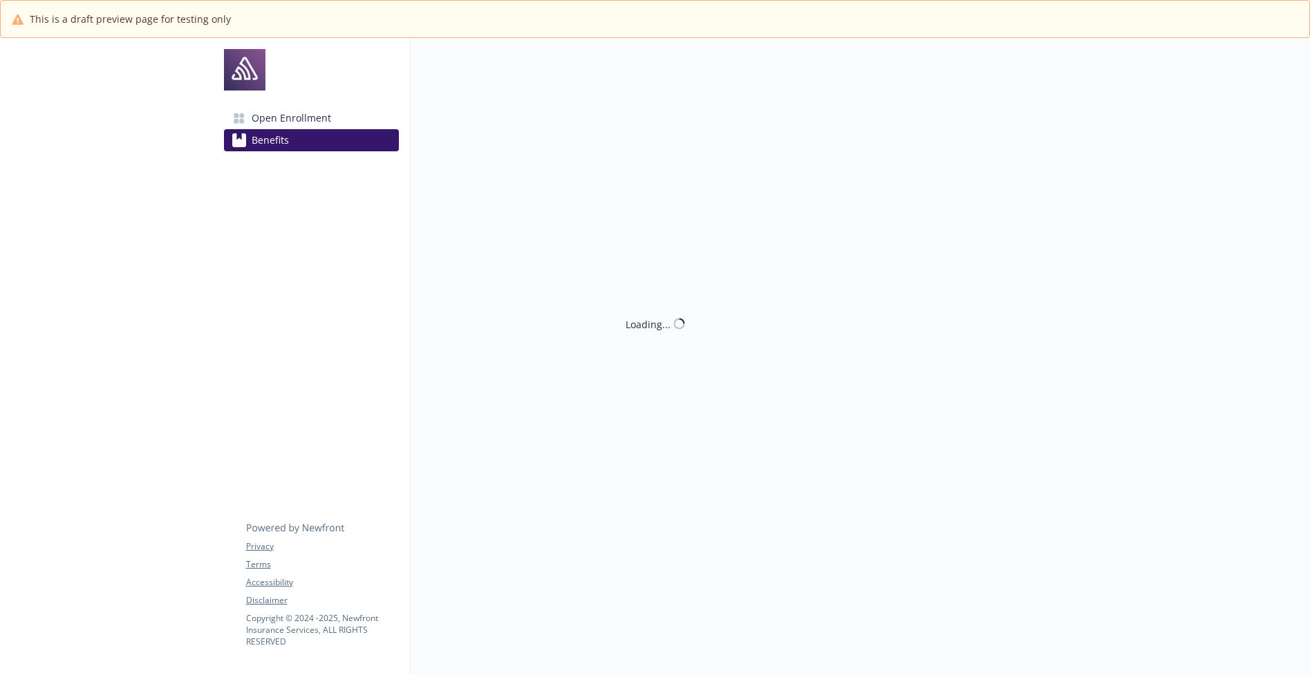
scroll to position [131, 0]
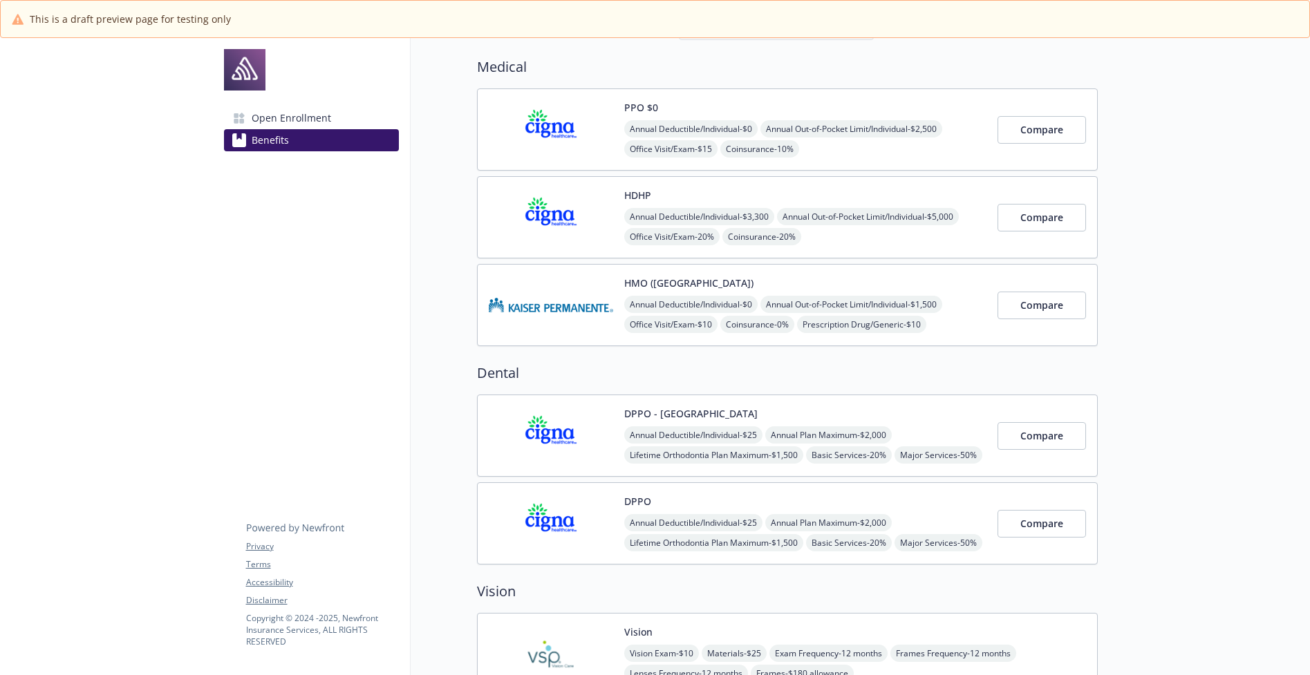
click at [711, 107] on div "PPO $0 Annual Deductible/Individual - $0 Annual Out-of-Pocket Limit/Individual …" at bounding box center [805, 129] width 362 height 59
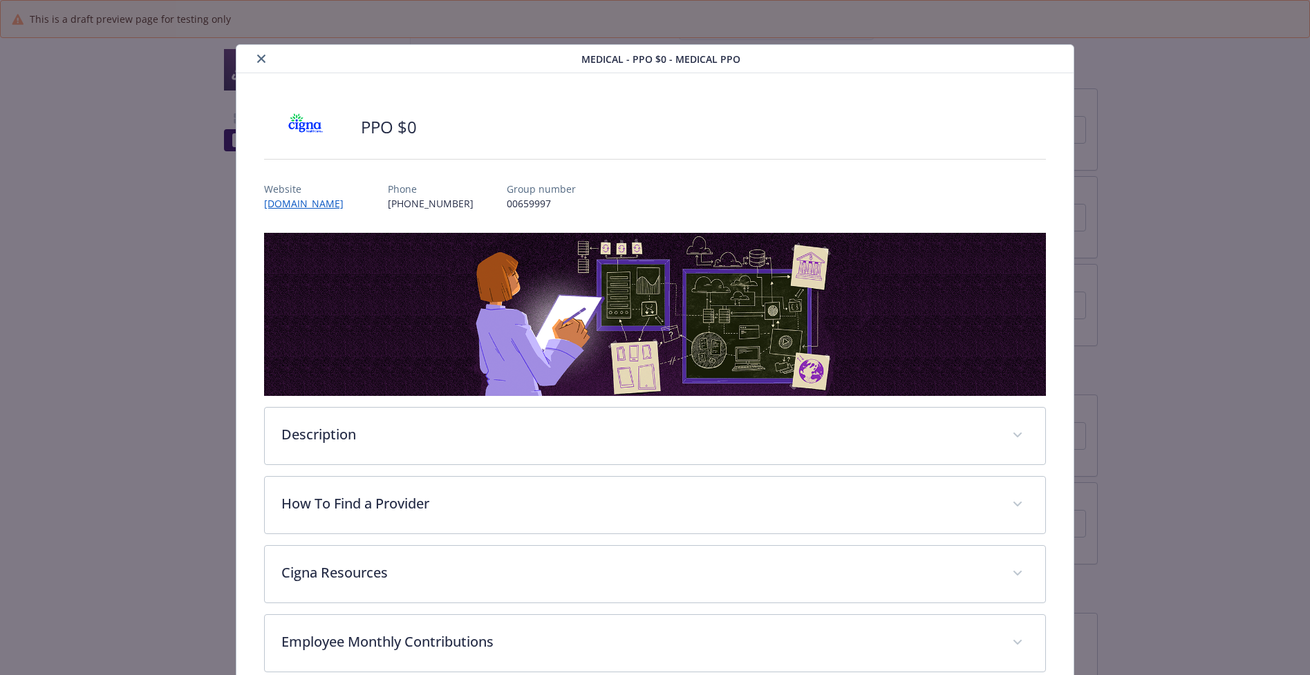
scroll to position [2, 0]
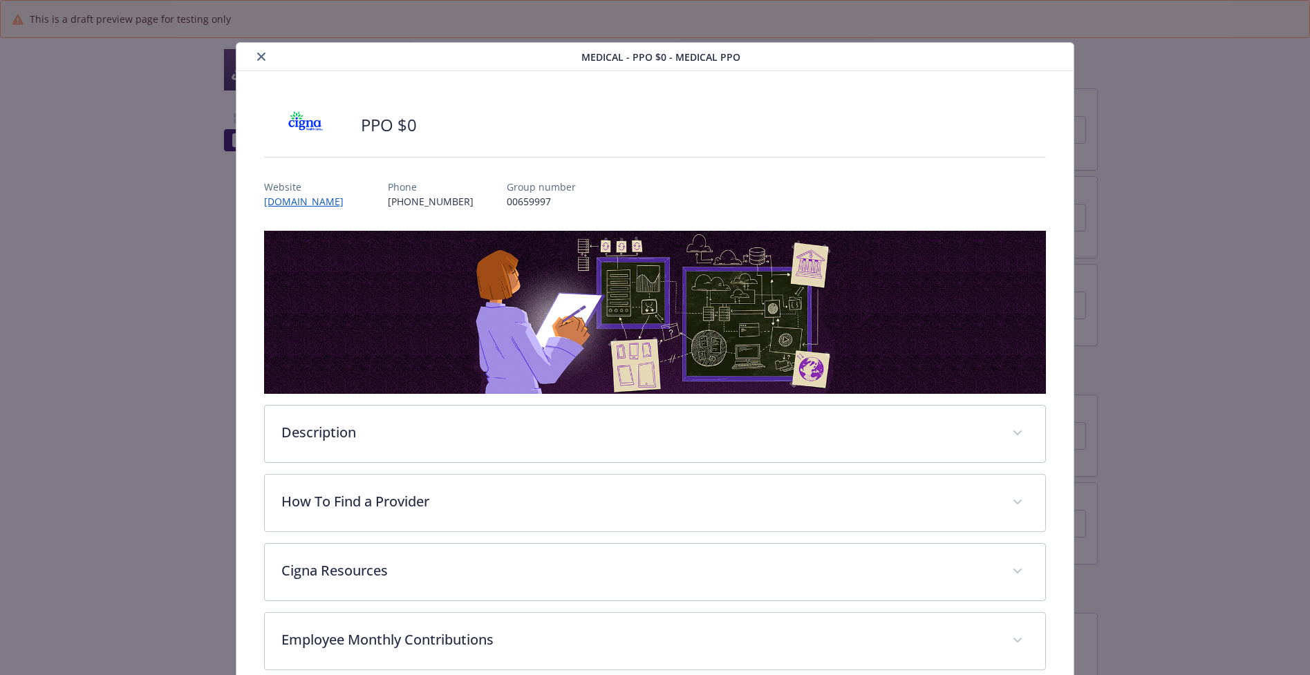
click at [258, 57] on icon "close" at bounding box center [261, 57] width 8 height 8
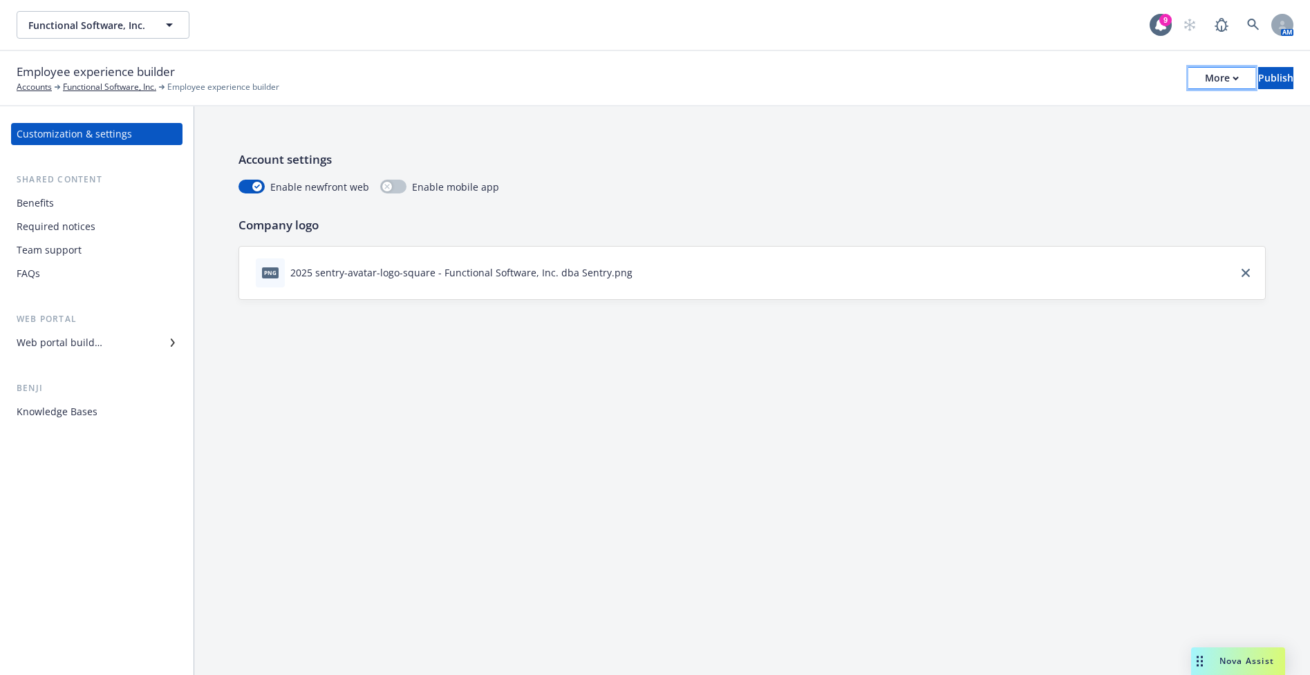
click at [1193, 73] on button "More" at bounding box center [1221, 78] width 67 height 22
click at [1116, 106] on link "Copy preview link" at bounding box center [1107, 109] width 205 height 28
